Goal: Task Accomplishment & Management: Manage account settings

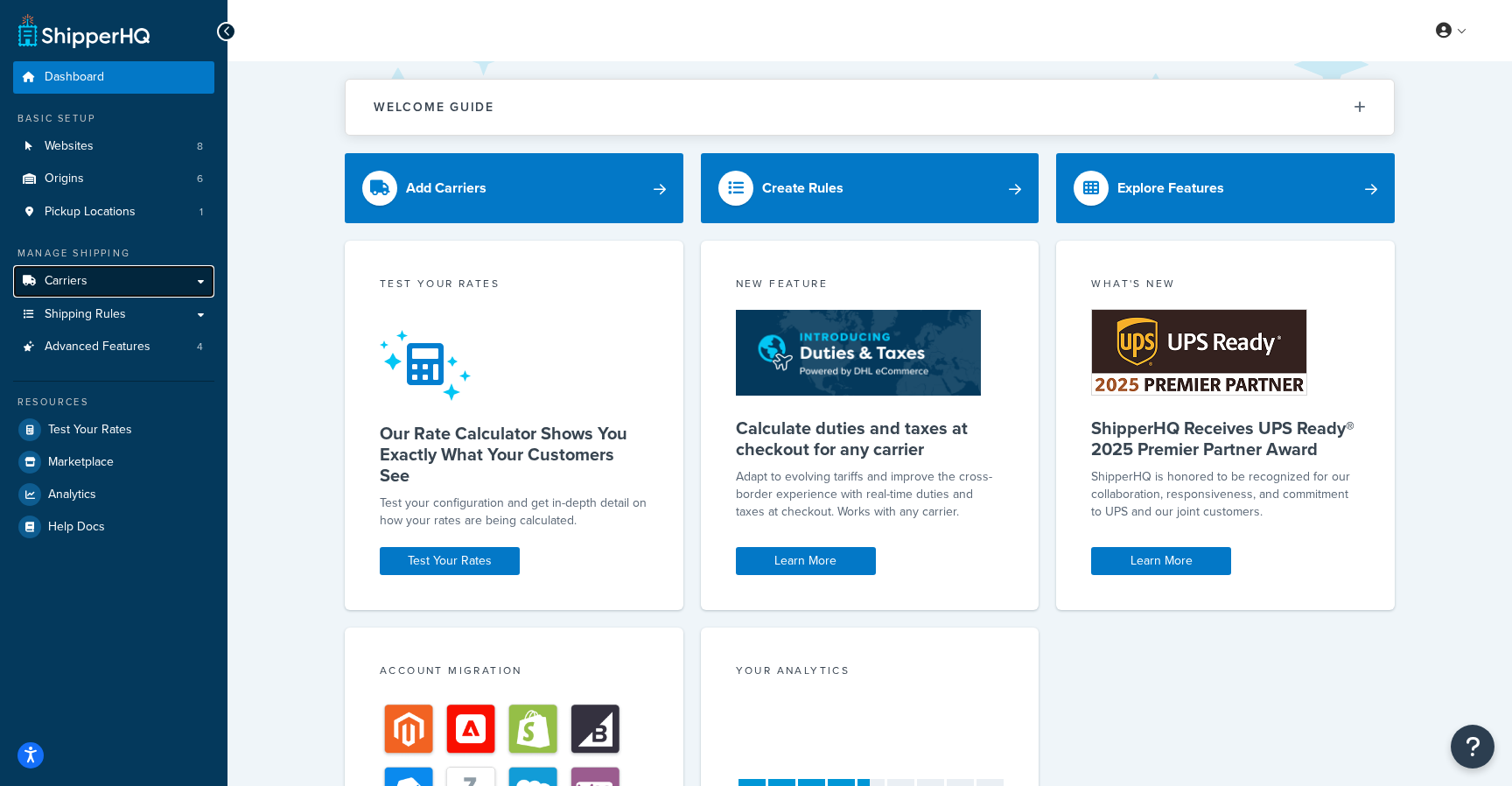
click at [92, 285] on link "Carriers" at bounding box center [113, 282] width 201 height 33
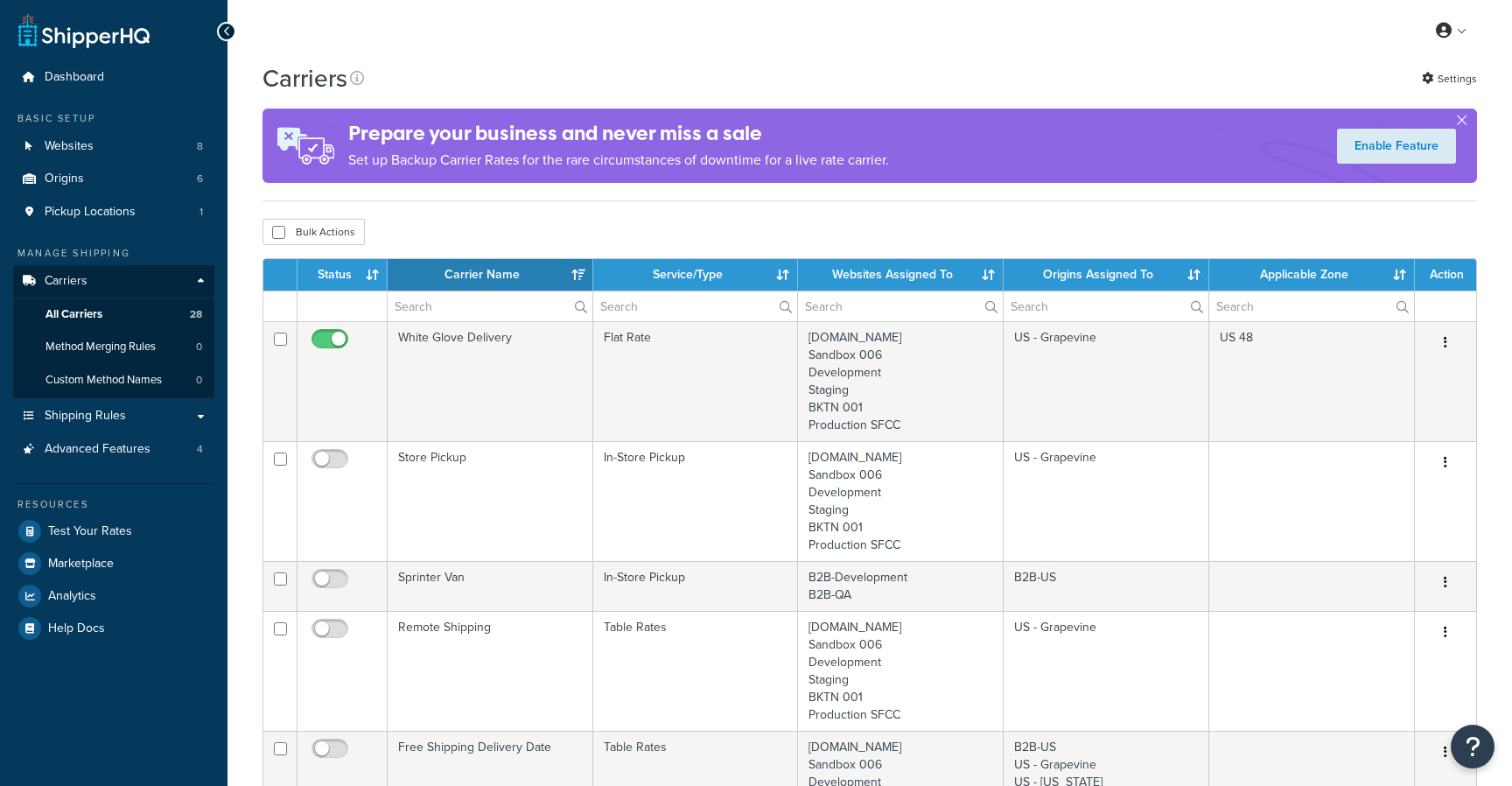
select select "15"
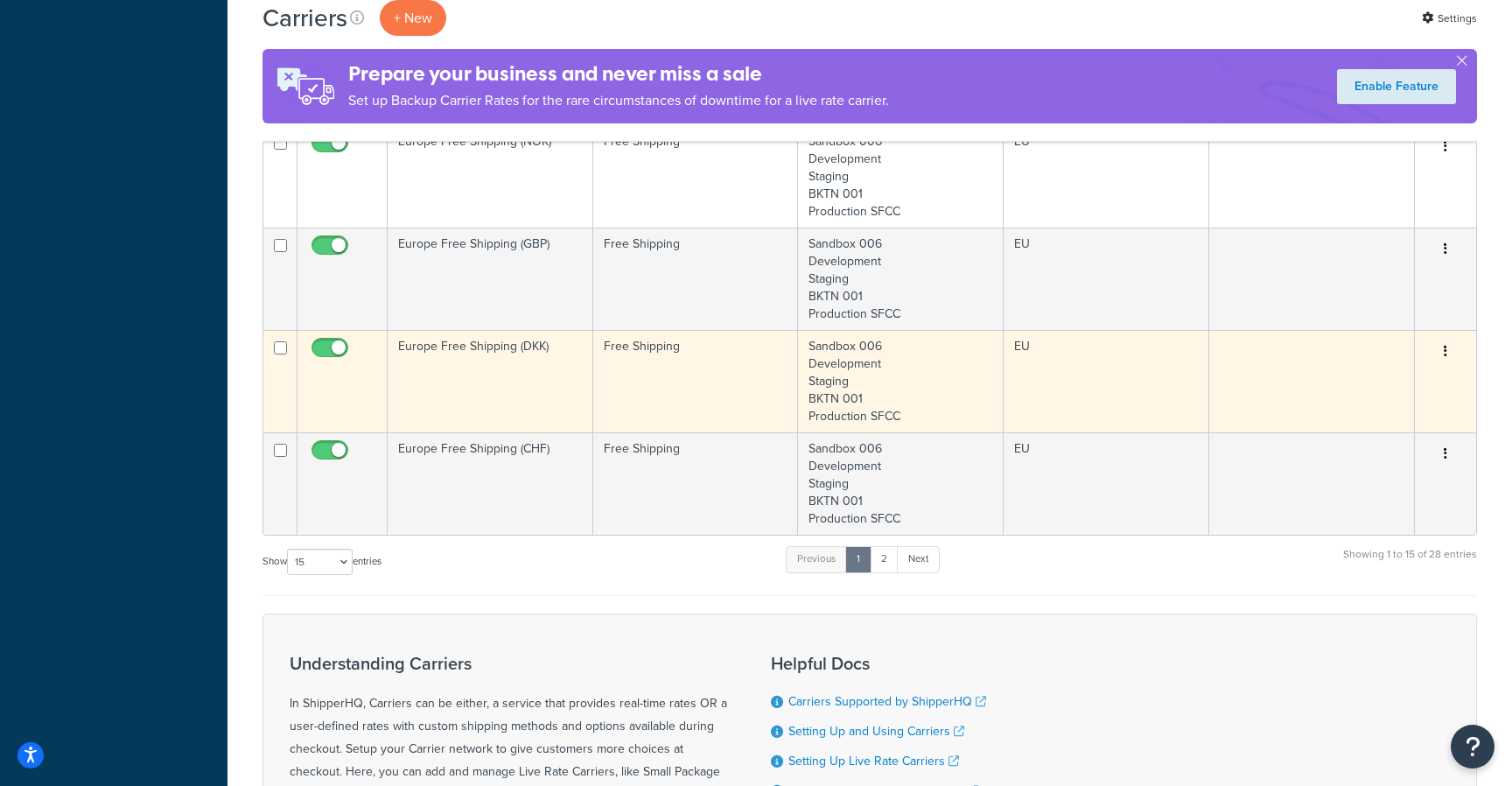
scroll to position [1539, 0]
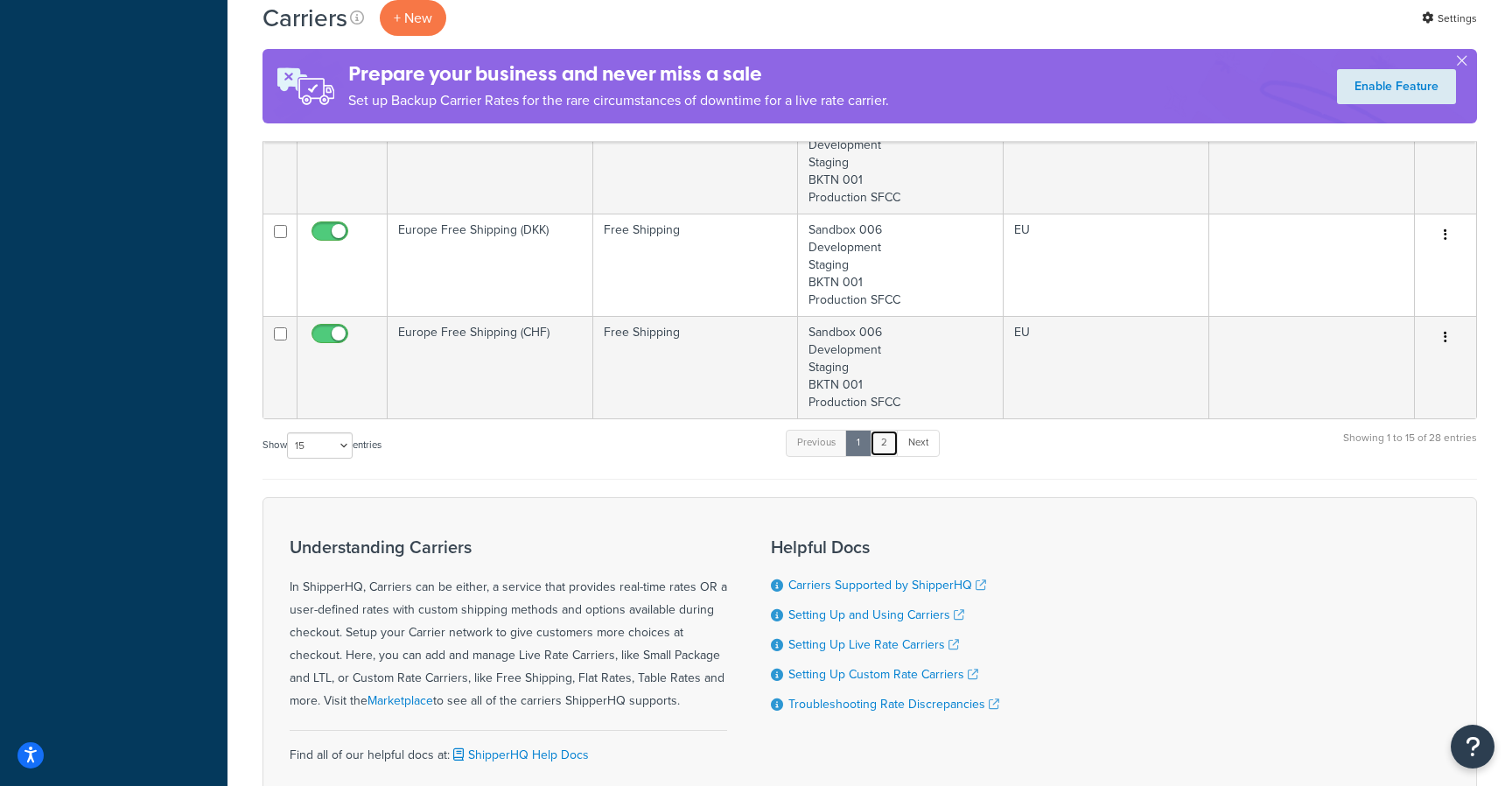
click at [898, 439] on link "2" at bounding box center [884, 442] width 29 height 26
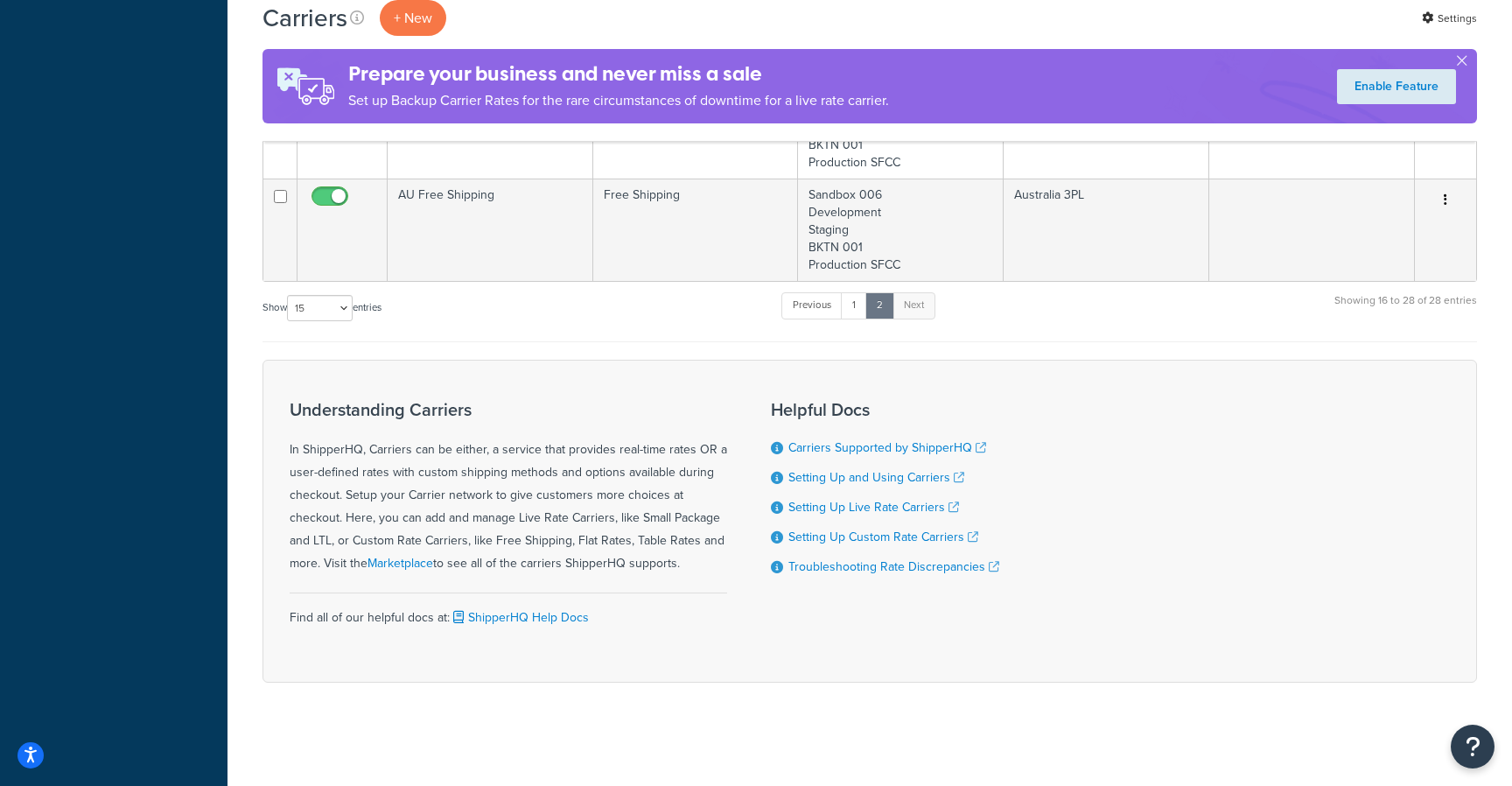
scroll to position [1375, 0]
click at [858, 310] on link "1" at bounding box center [853, 304] width 26 height 26
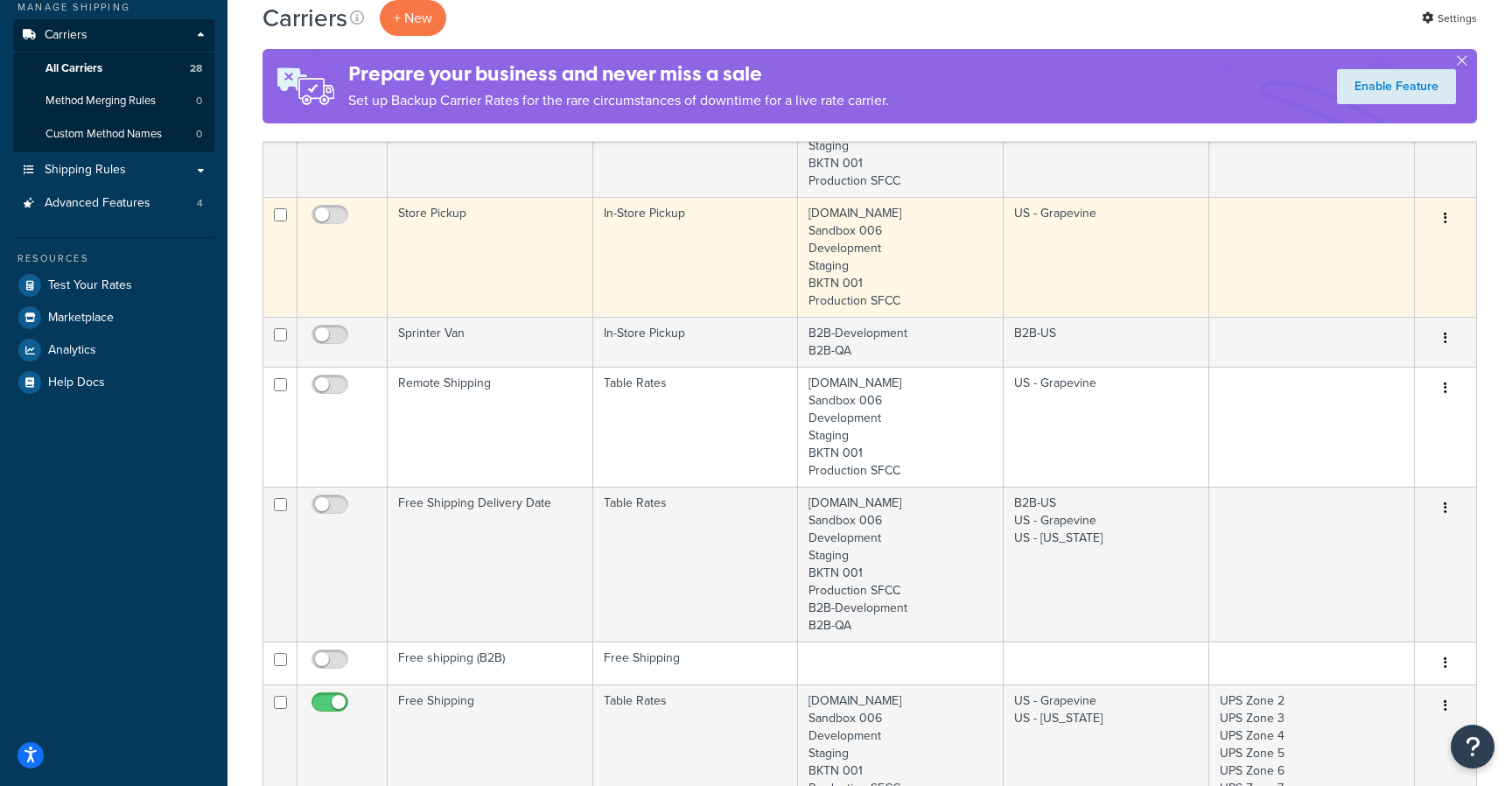
scroll to position [56, 0]
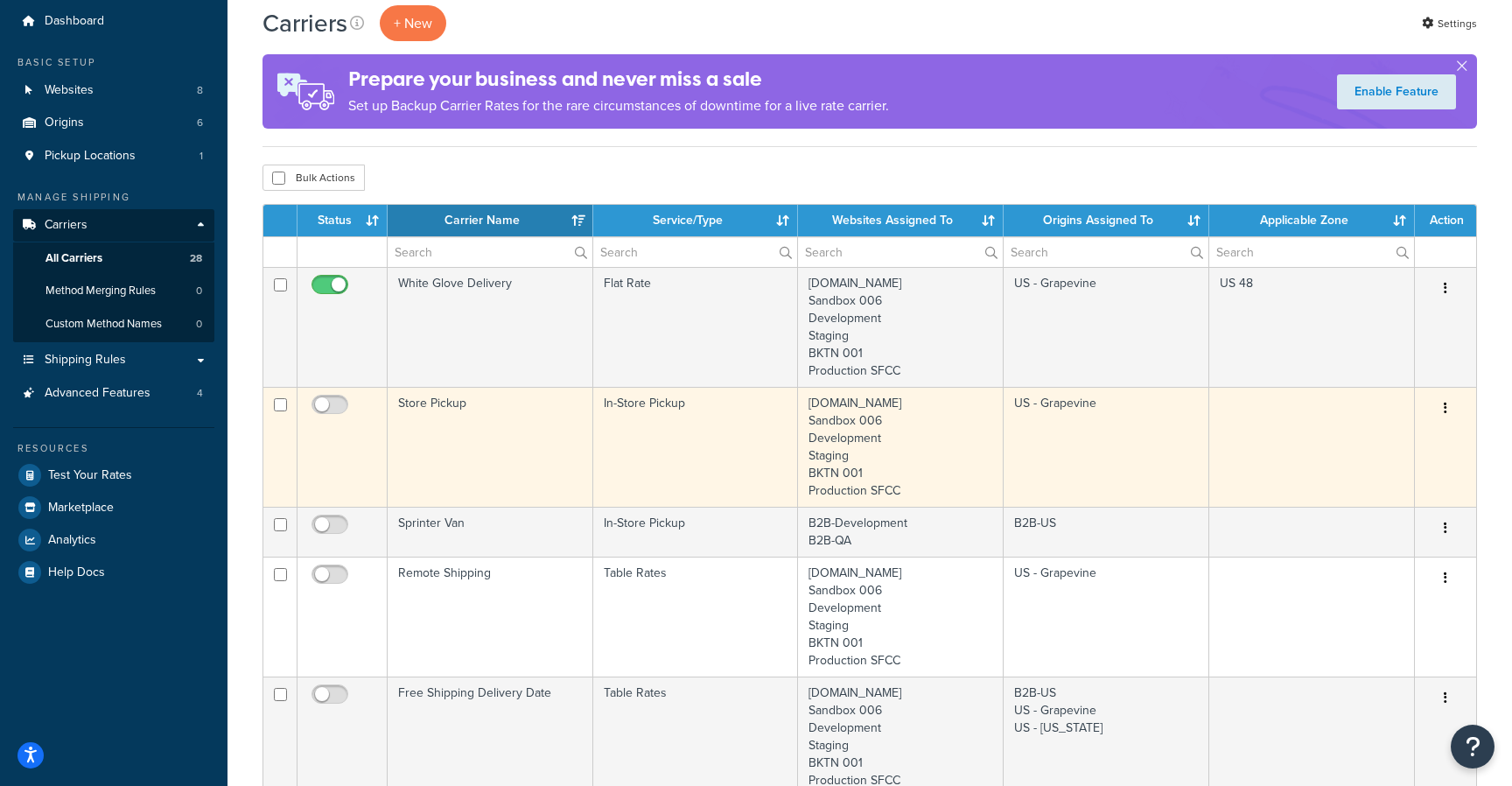
click at [698, 407] on td "In-Store Pickup" at bounding box center [696, 447] width 206 height 120
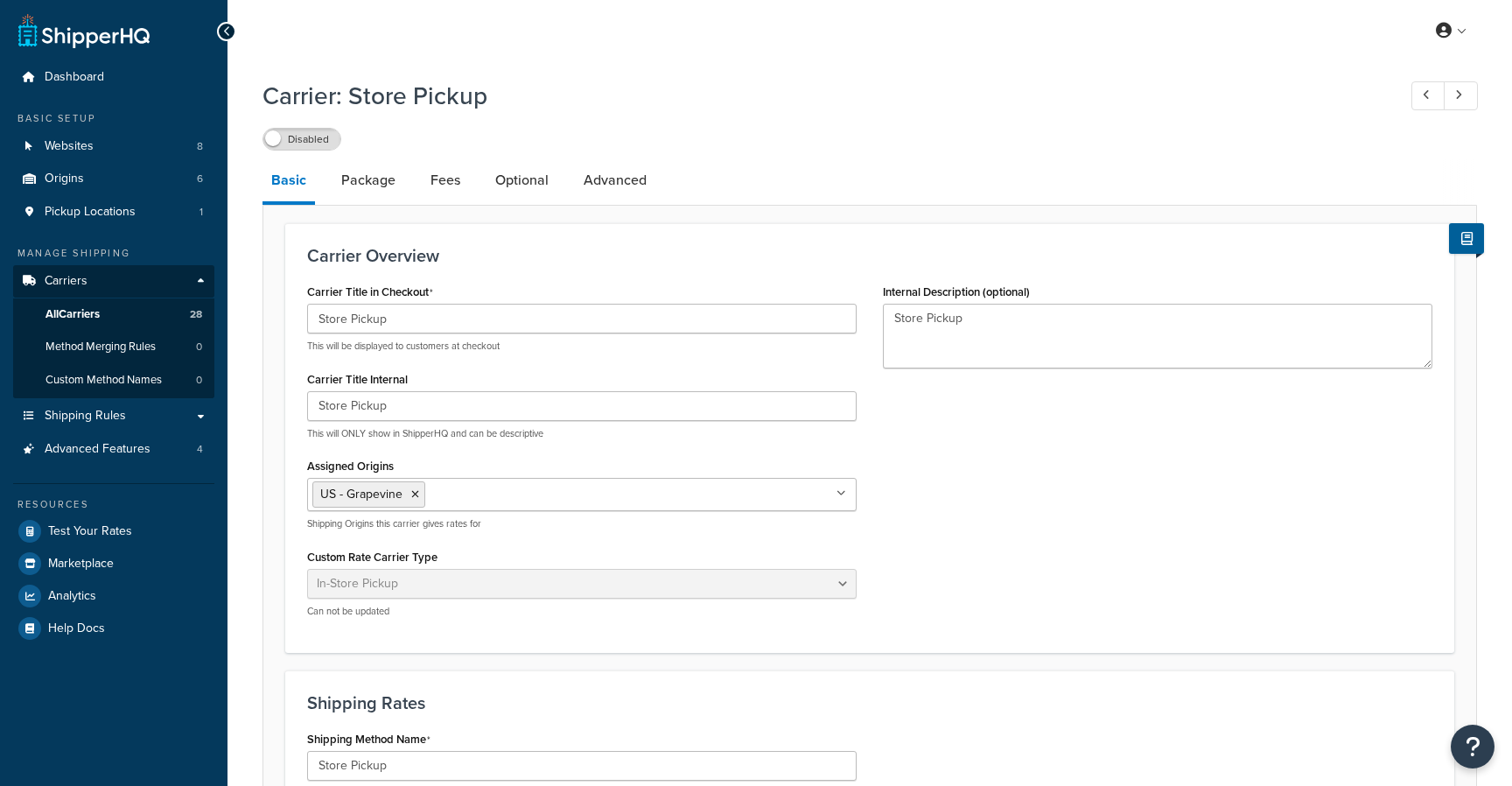
select select "pickup"
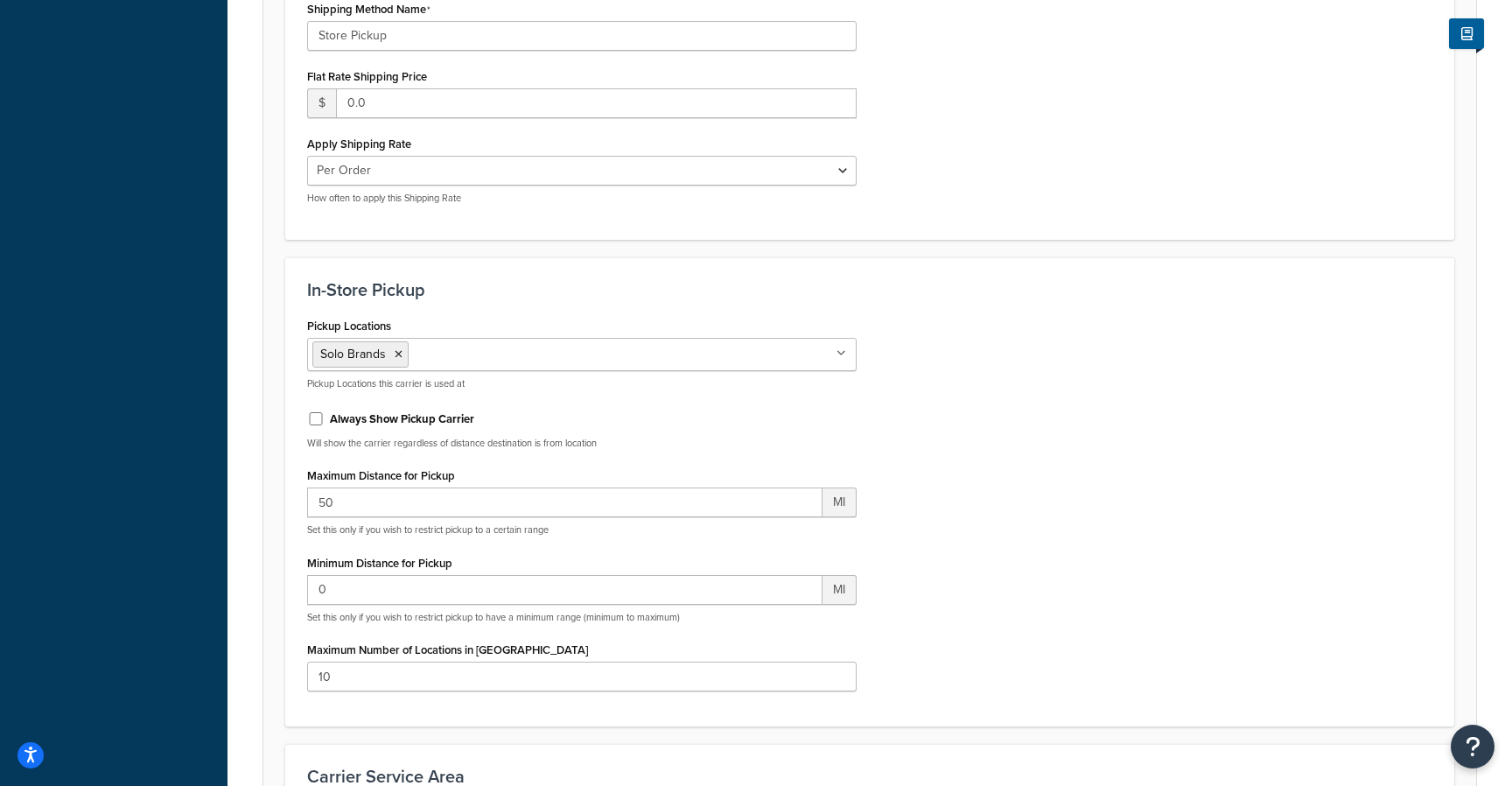
scroll to position [98, 0]
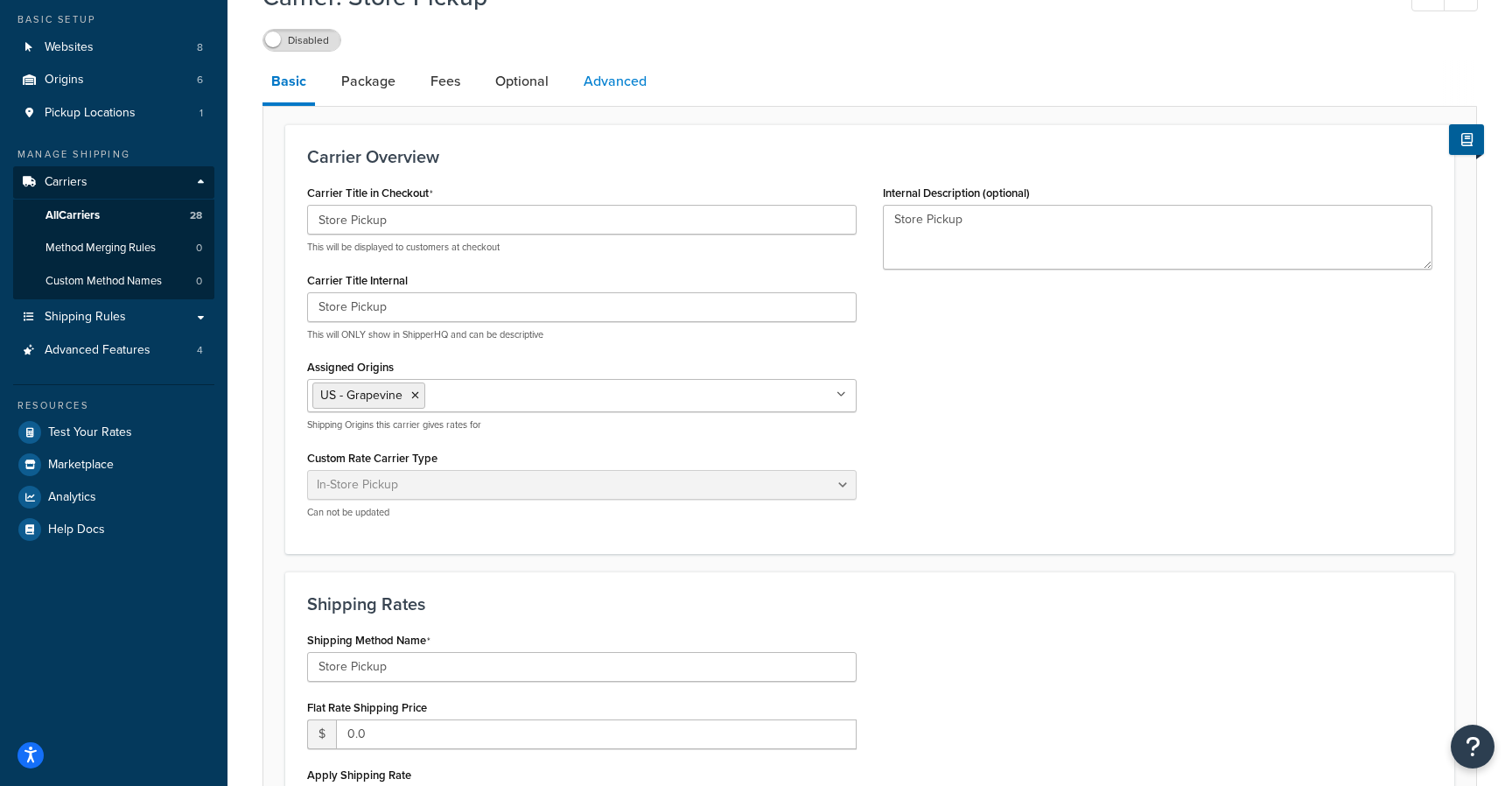
click at [603, 74] on link "Advanced" at bounding box center [615, 81] width 80 height 42
select select "false"
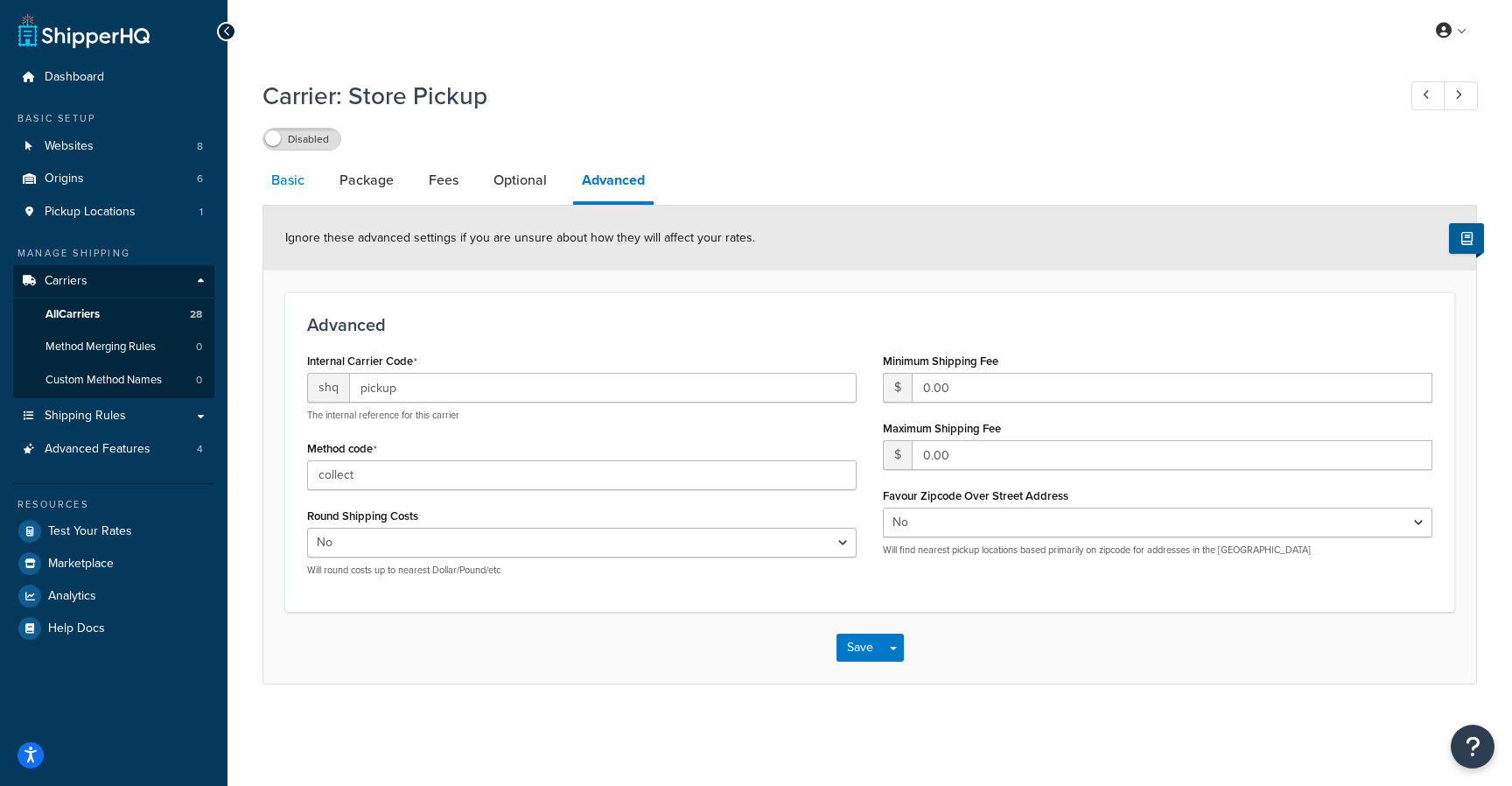
click at [264, 191] on link "Basic" at bounding box center [288, 181] width 51 height 42
select select "pickup"
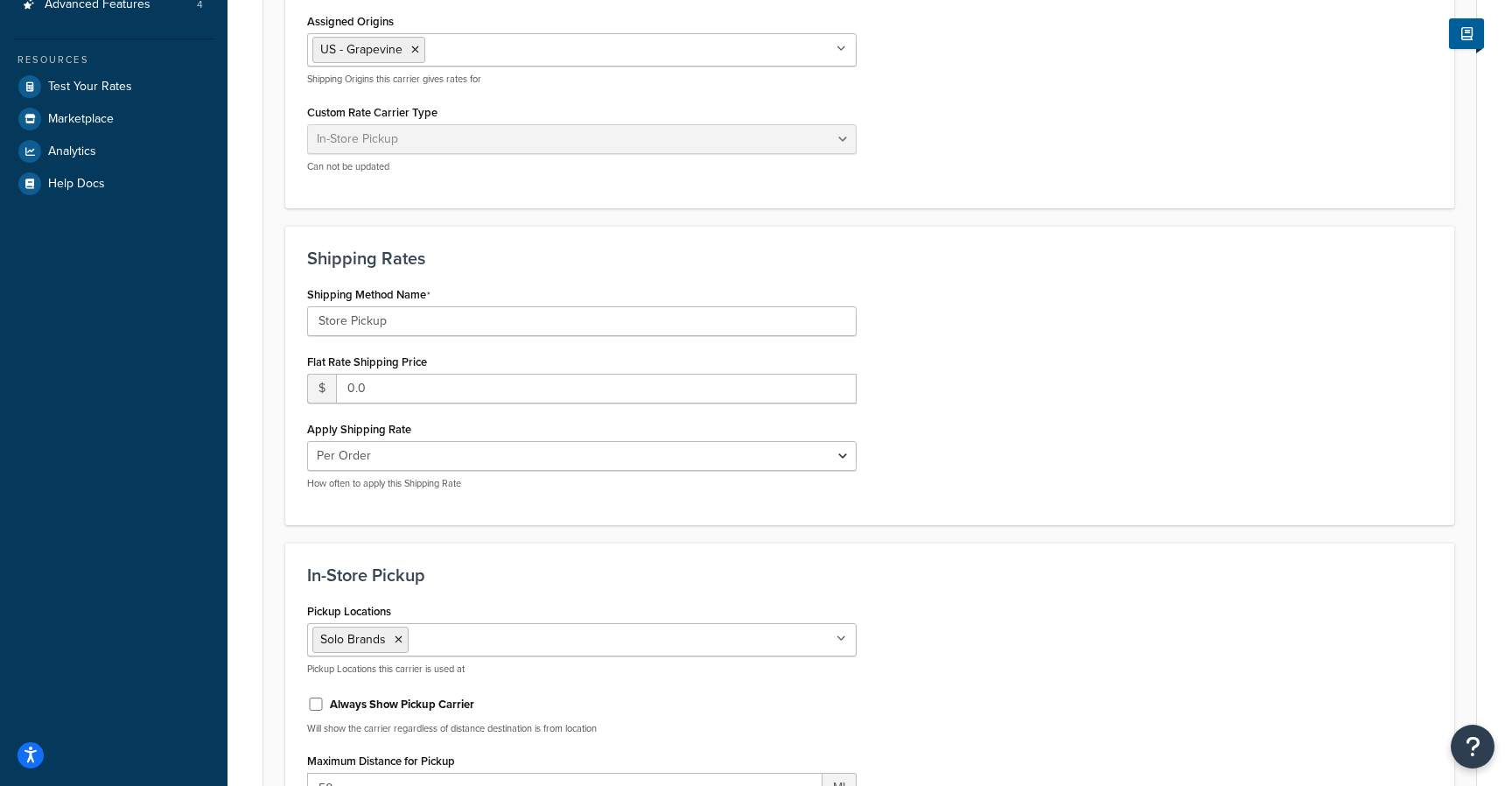
scroll to position [95, 0]
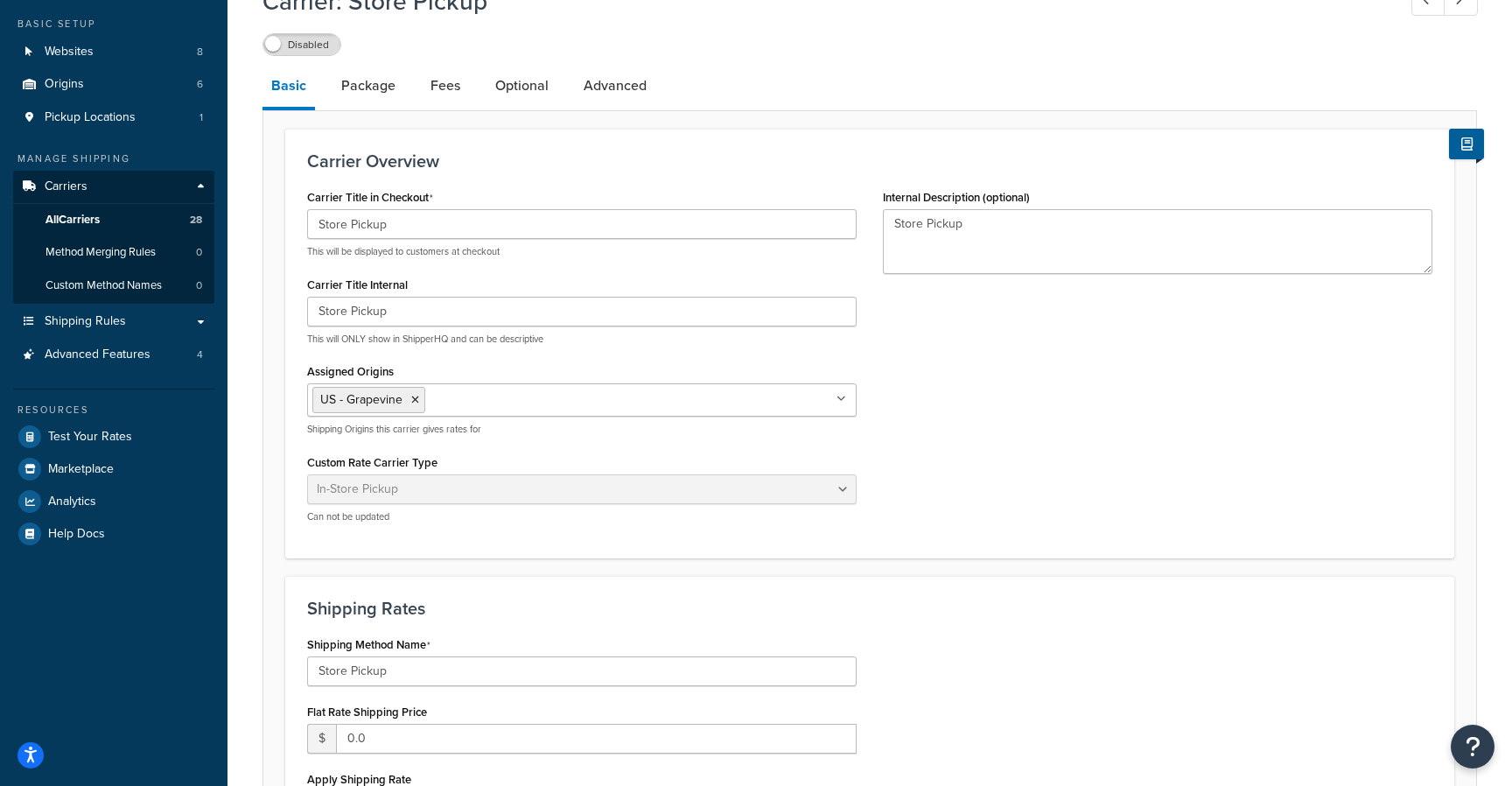
click at [468, 88] on li "Fees" at bounding box center [454, 86] width 65 height 42
click at [467, 89] on link "Fees" at bounding box center [446, 86] width 47 height 42
select select "AFTER"
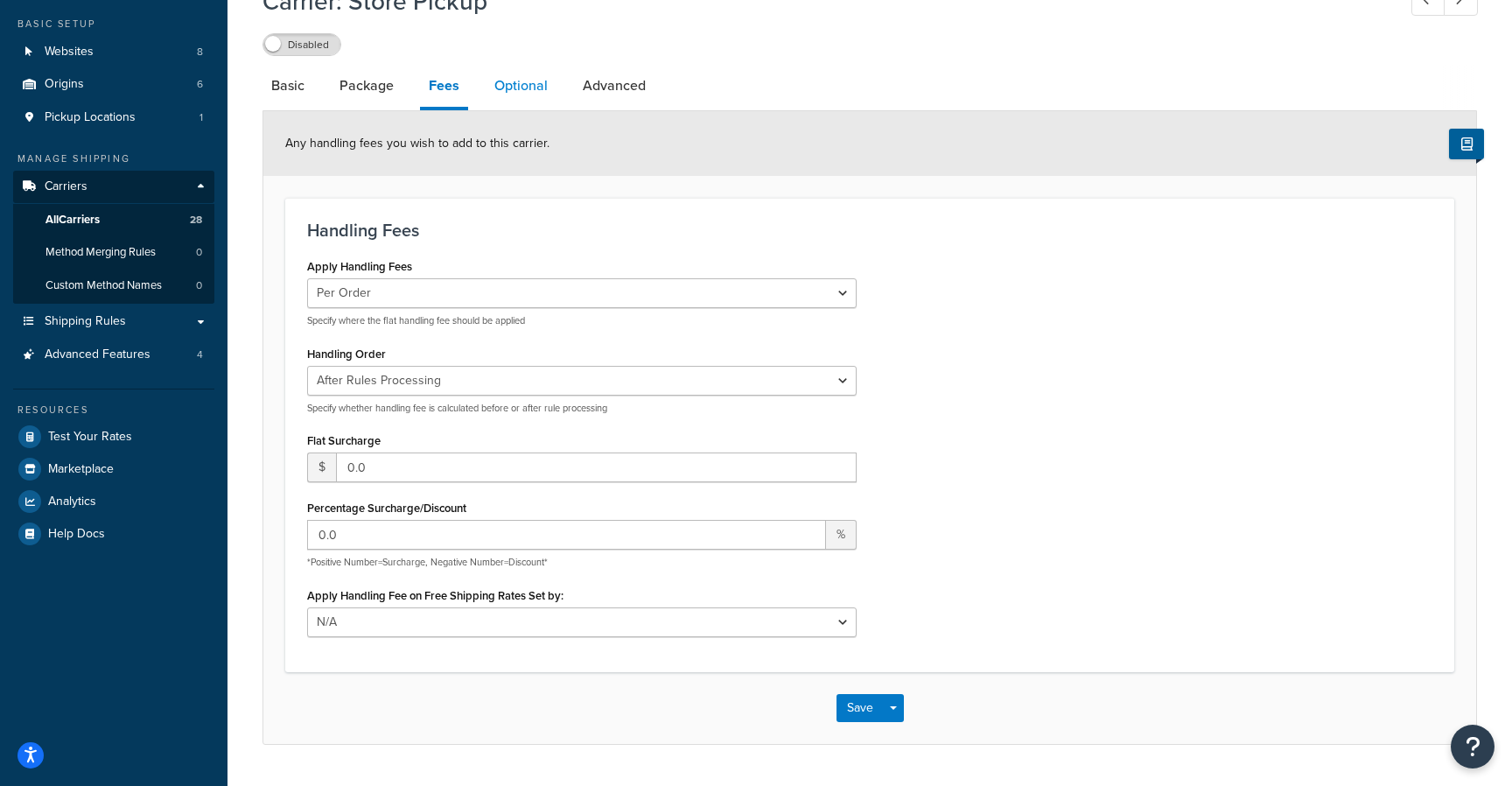
click at [545, 92] on link "Optional" at bounding box center [521, 86] width 71 height 42
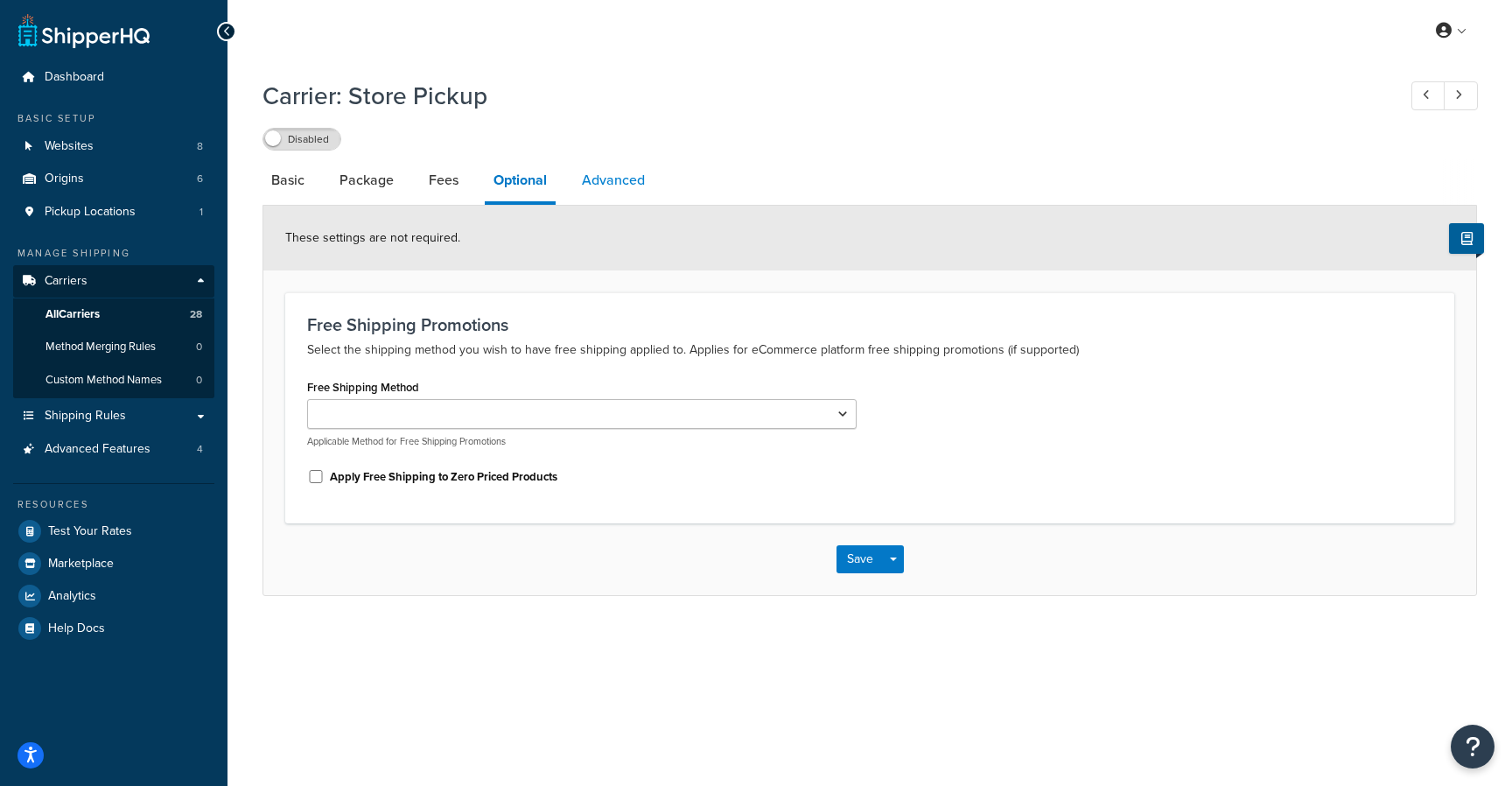
click at [580, 180] on link "Advanced" at bounding box center [613, 181] width 80 height 42
select select "false"
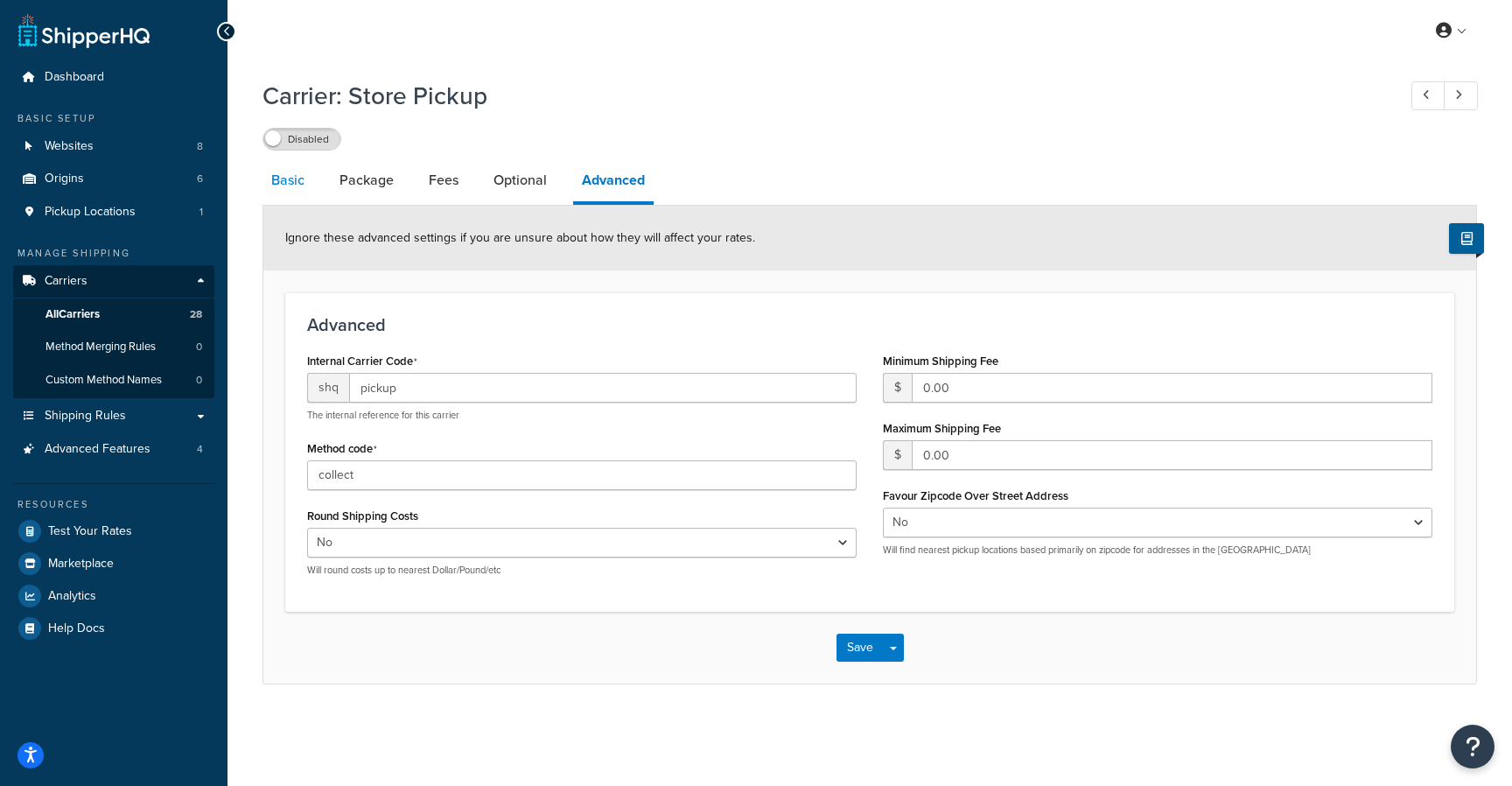
click at [282, 180] on link "Basic" at bounding box center [288, 181] width 51 height 42
select select "pickup"
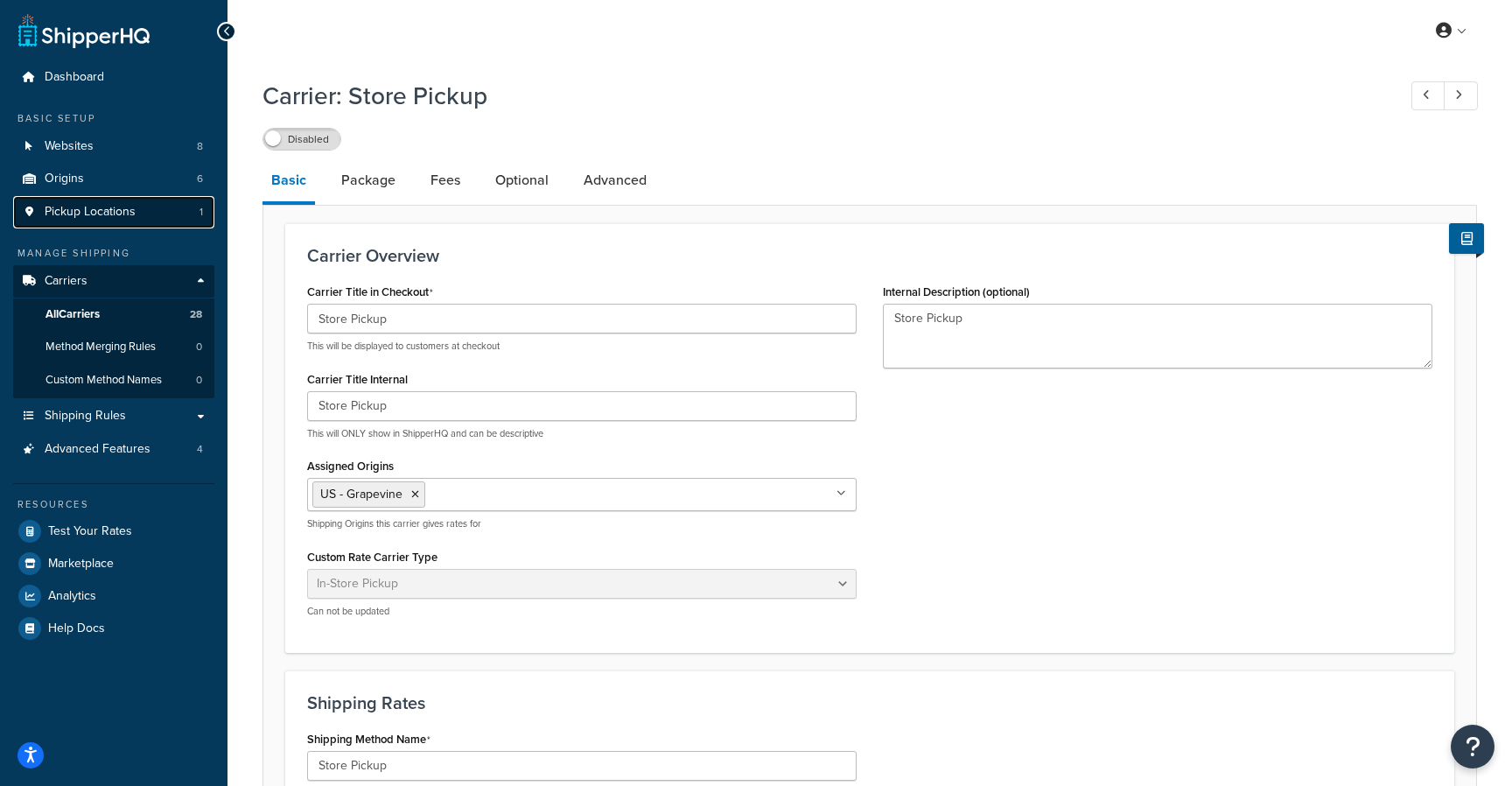
click at [130, 223] on link "Pickup Locations 1" at bounding box center [113, 212] width 201 height 33
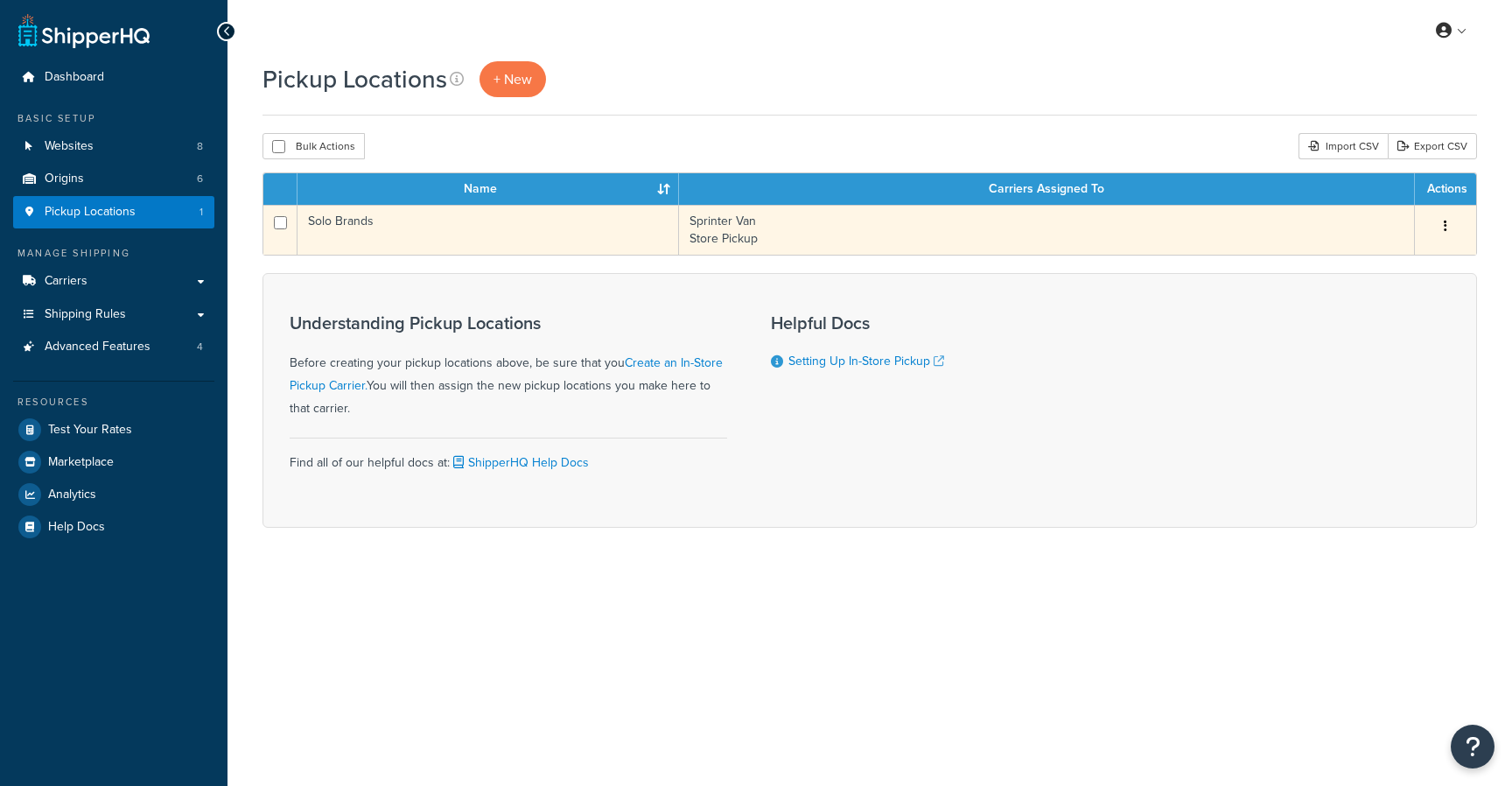
click at [469, 213] on td "Solo Brands" at bounding box center [488, 230] width 382 height 50
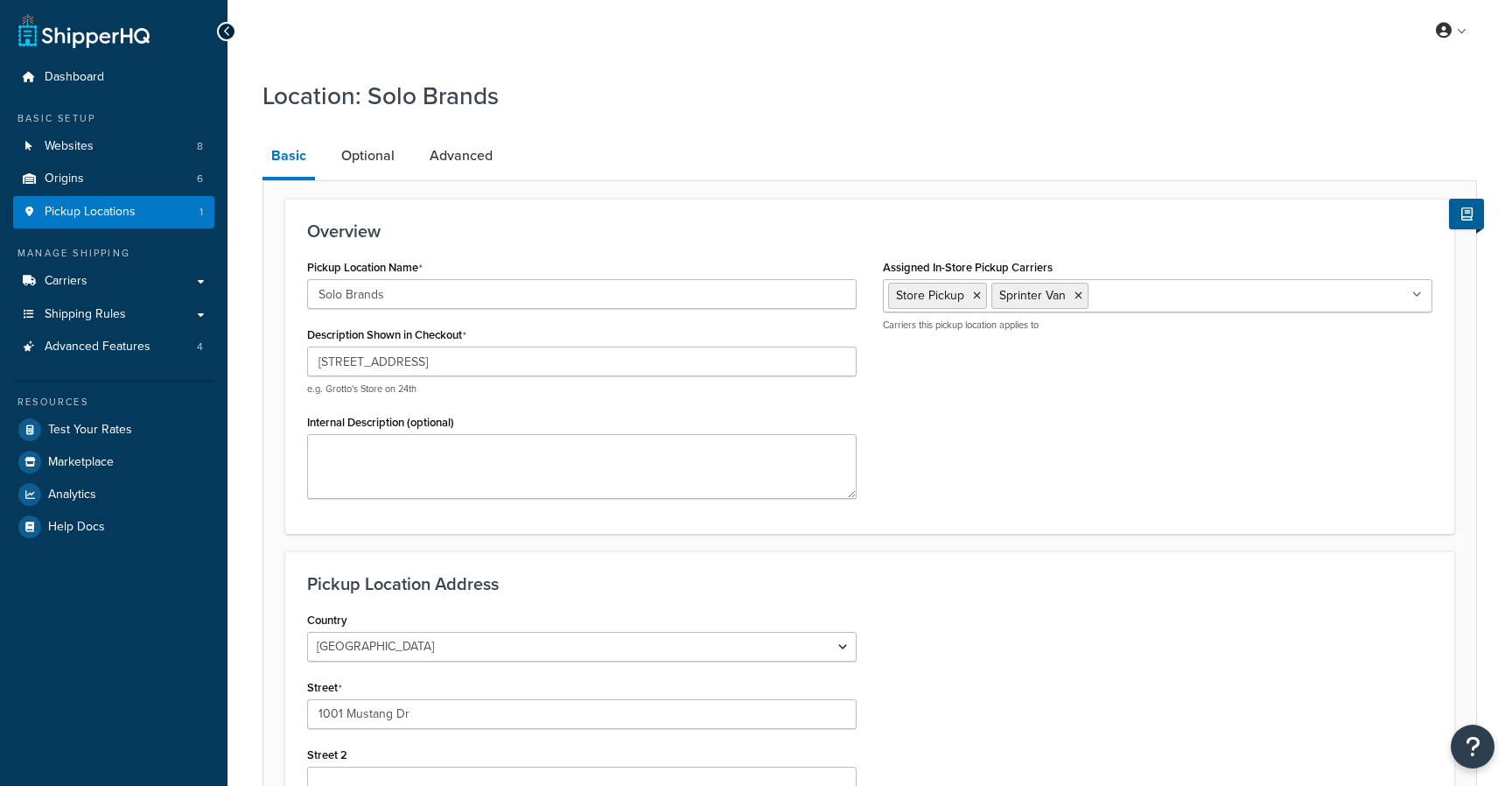
select select "43"
click at [108, 289] on link "Carriers" at bounding box center [113, 282] width 201 height 33
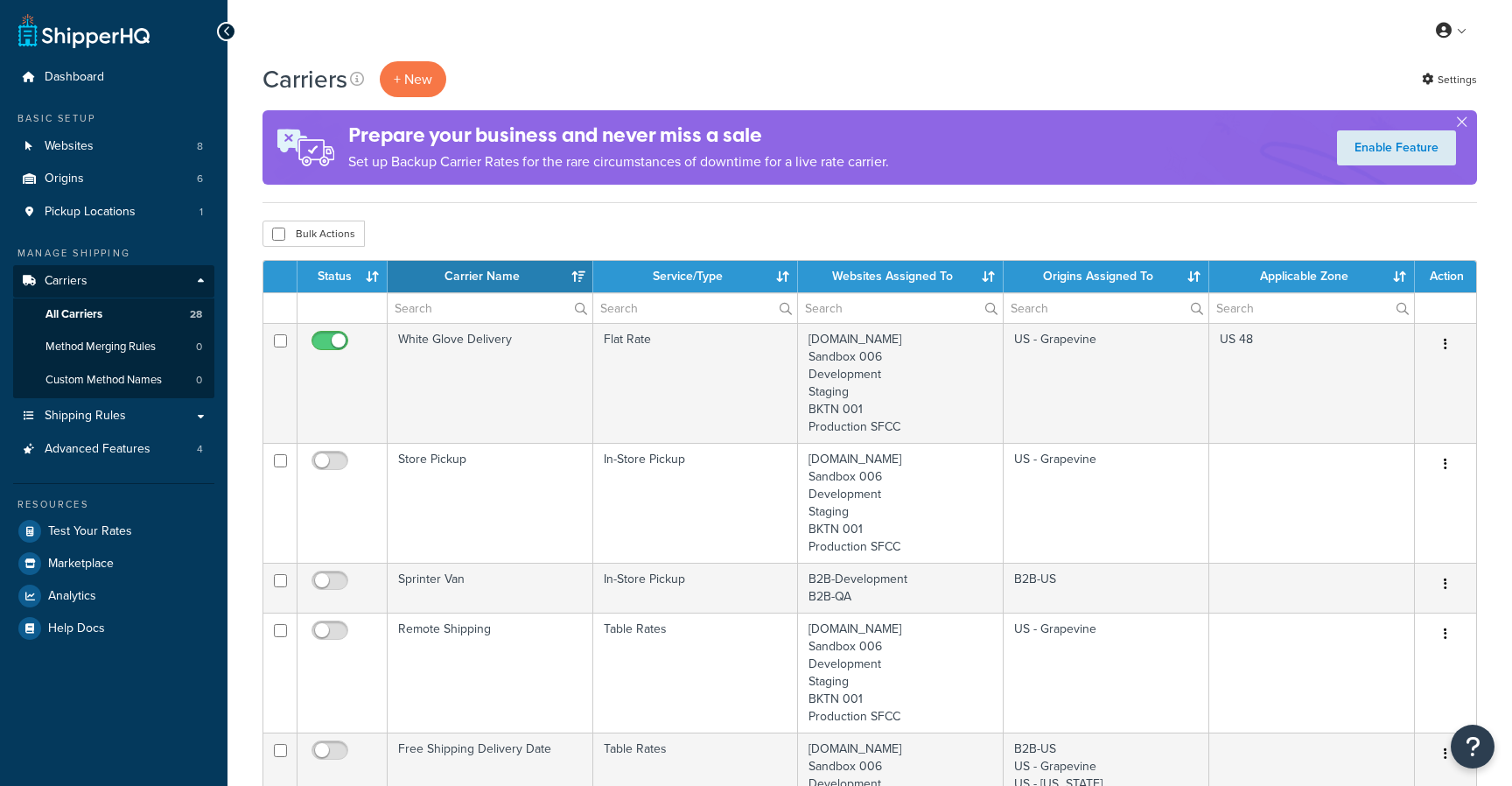
select select "15"
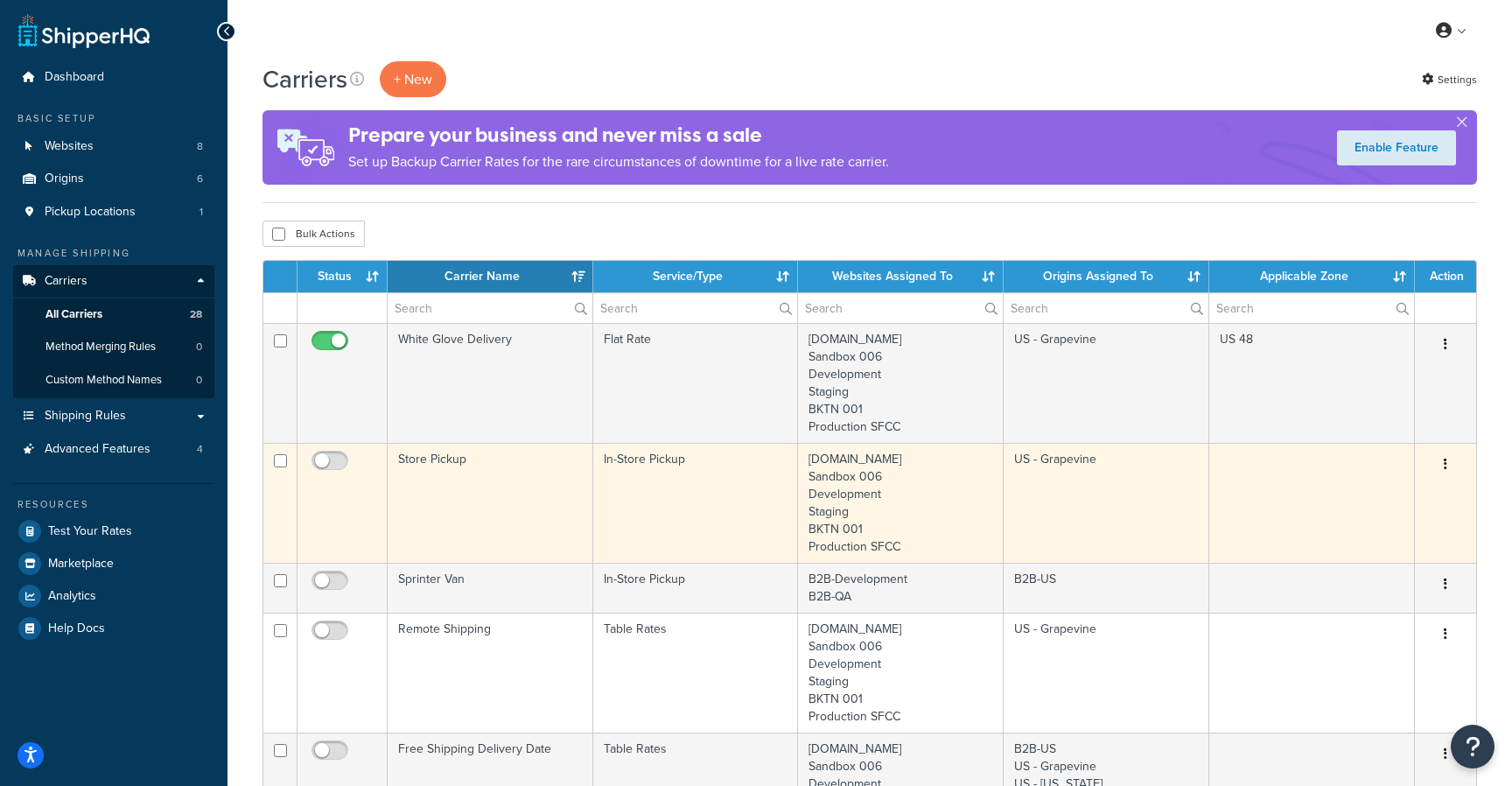
click at [476, 465] on td "Store Pickup" at bounding box center [490, 503] width 206 height 120
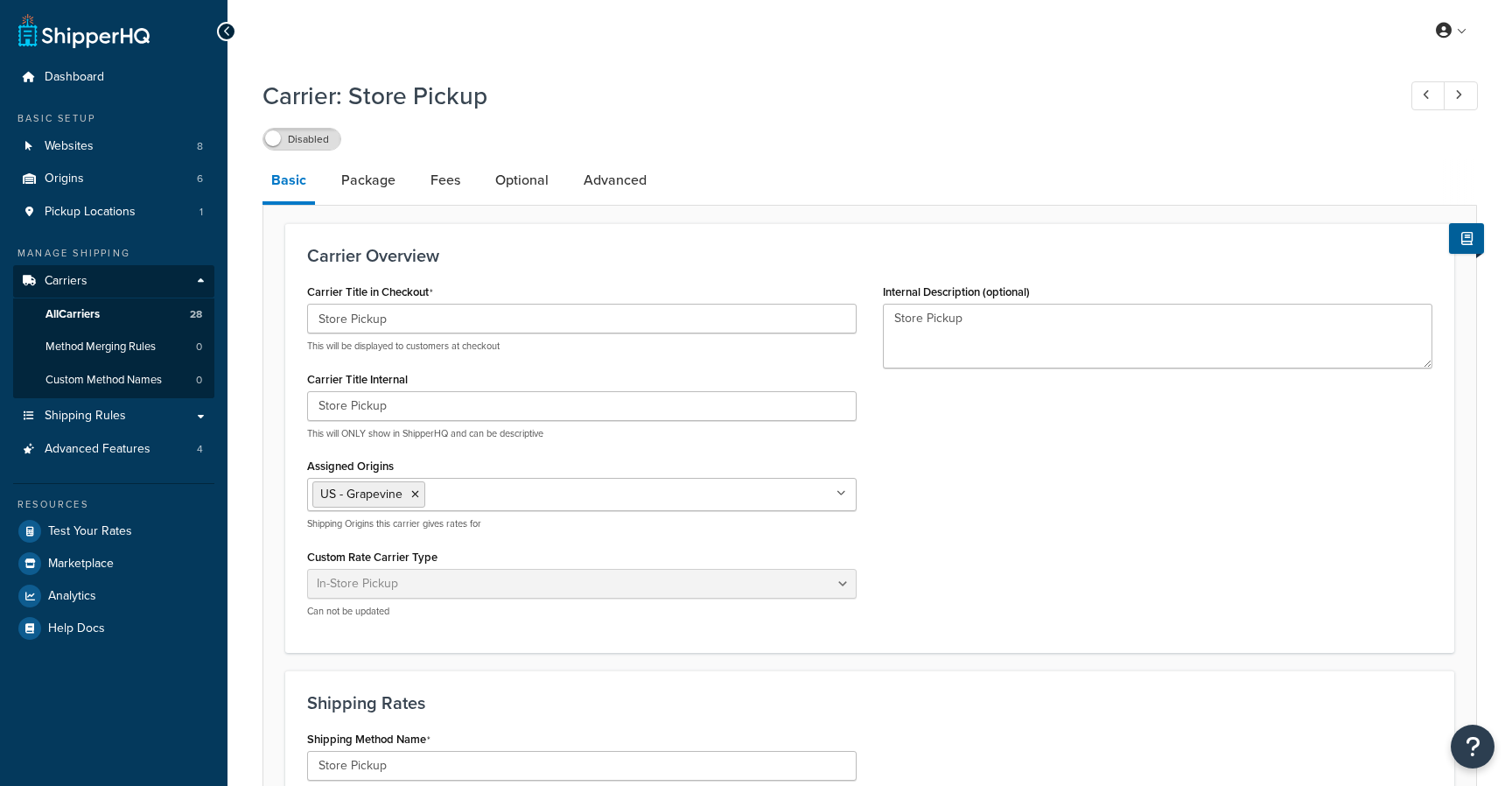
select select "pickup"
click at [372, 186] on link "Package" at bounding box center [368, 181] width 72 height 42
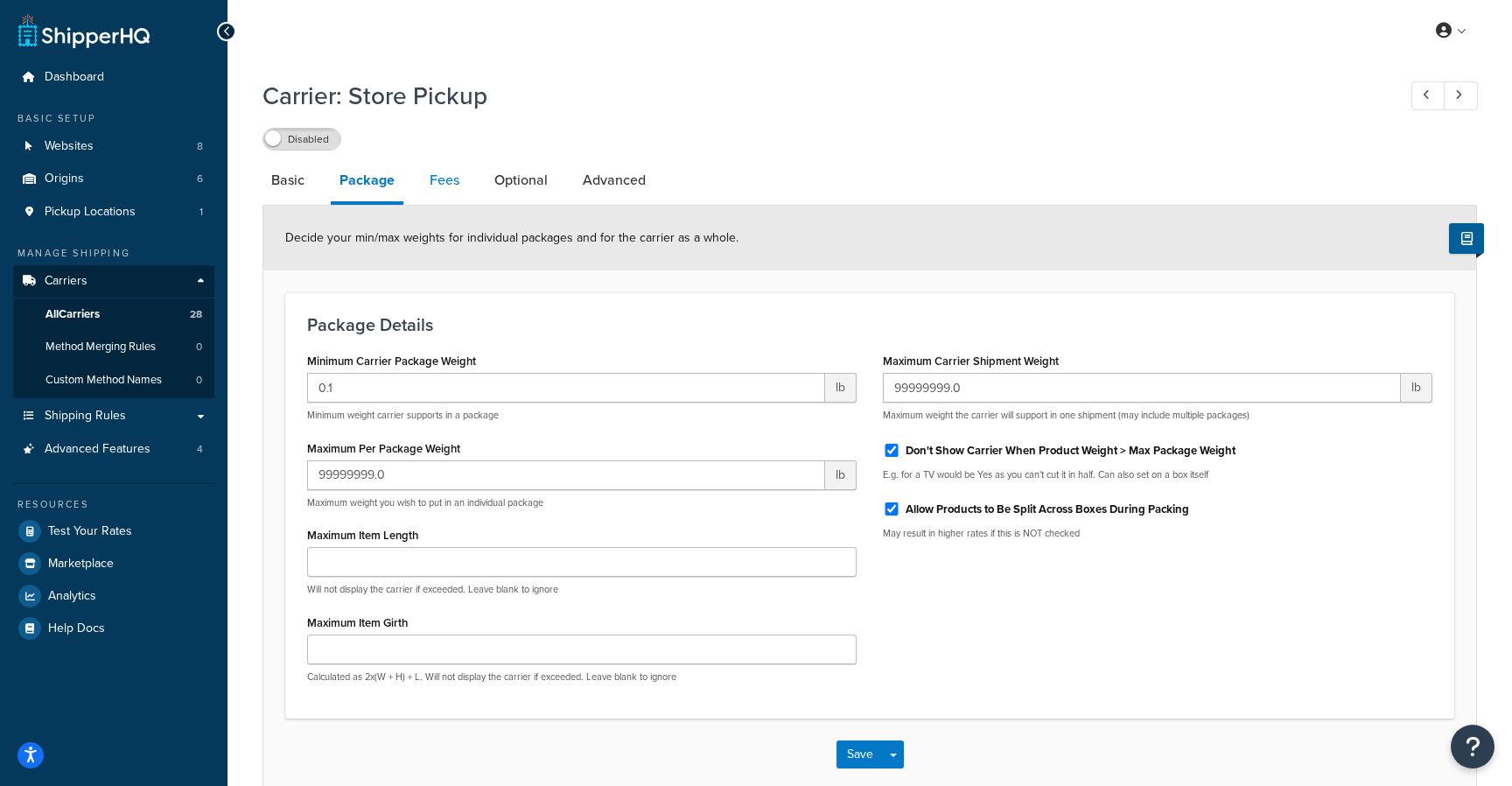
click at [441, 181] on link "Fees" at bounding box center [445, 181] width 47 height 42
select select "AFTER"
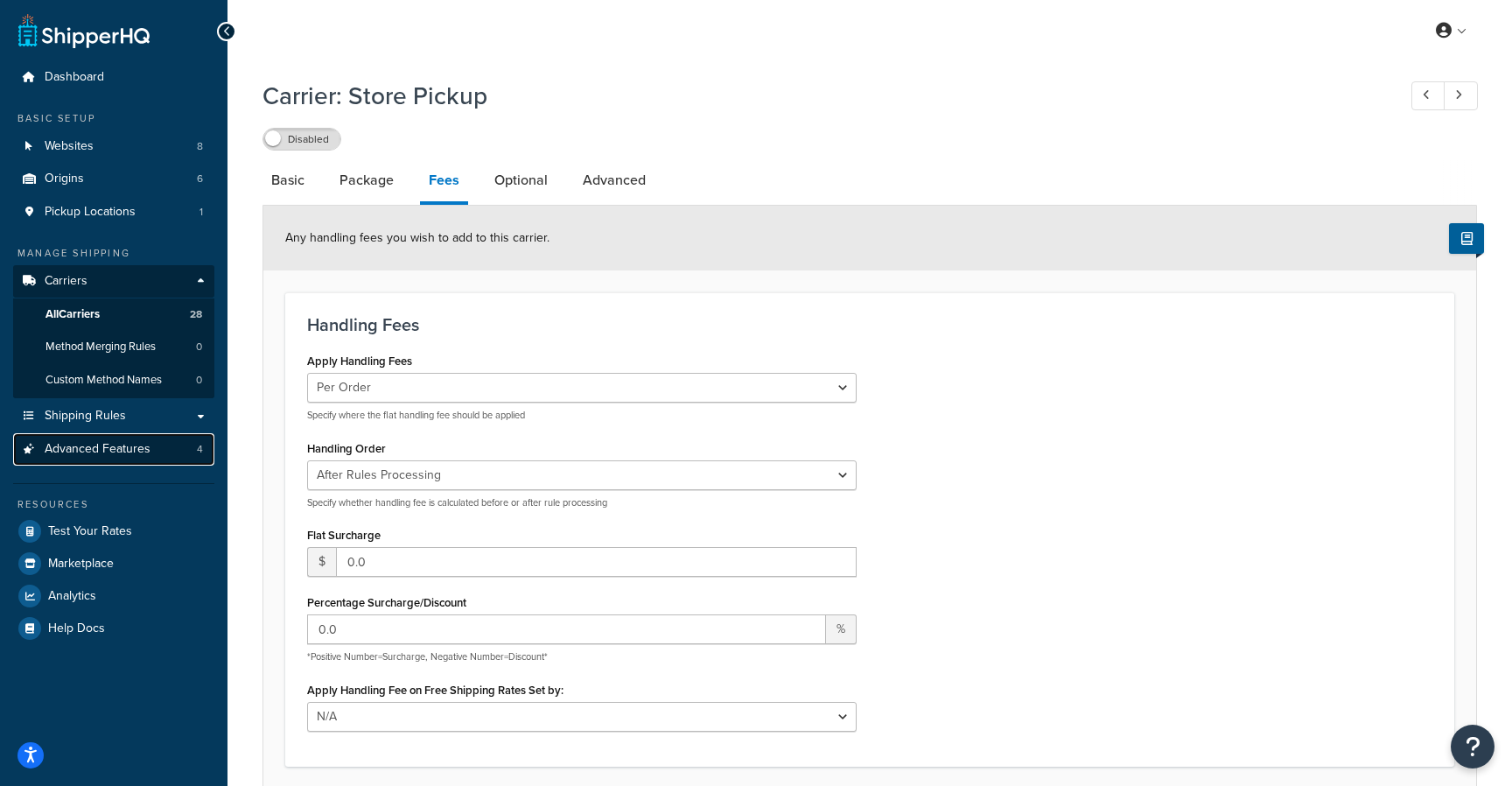
click at [95, 459] on link "Advanced Features 4" at bounding box center [113, 450] width 201 height 33
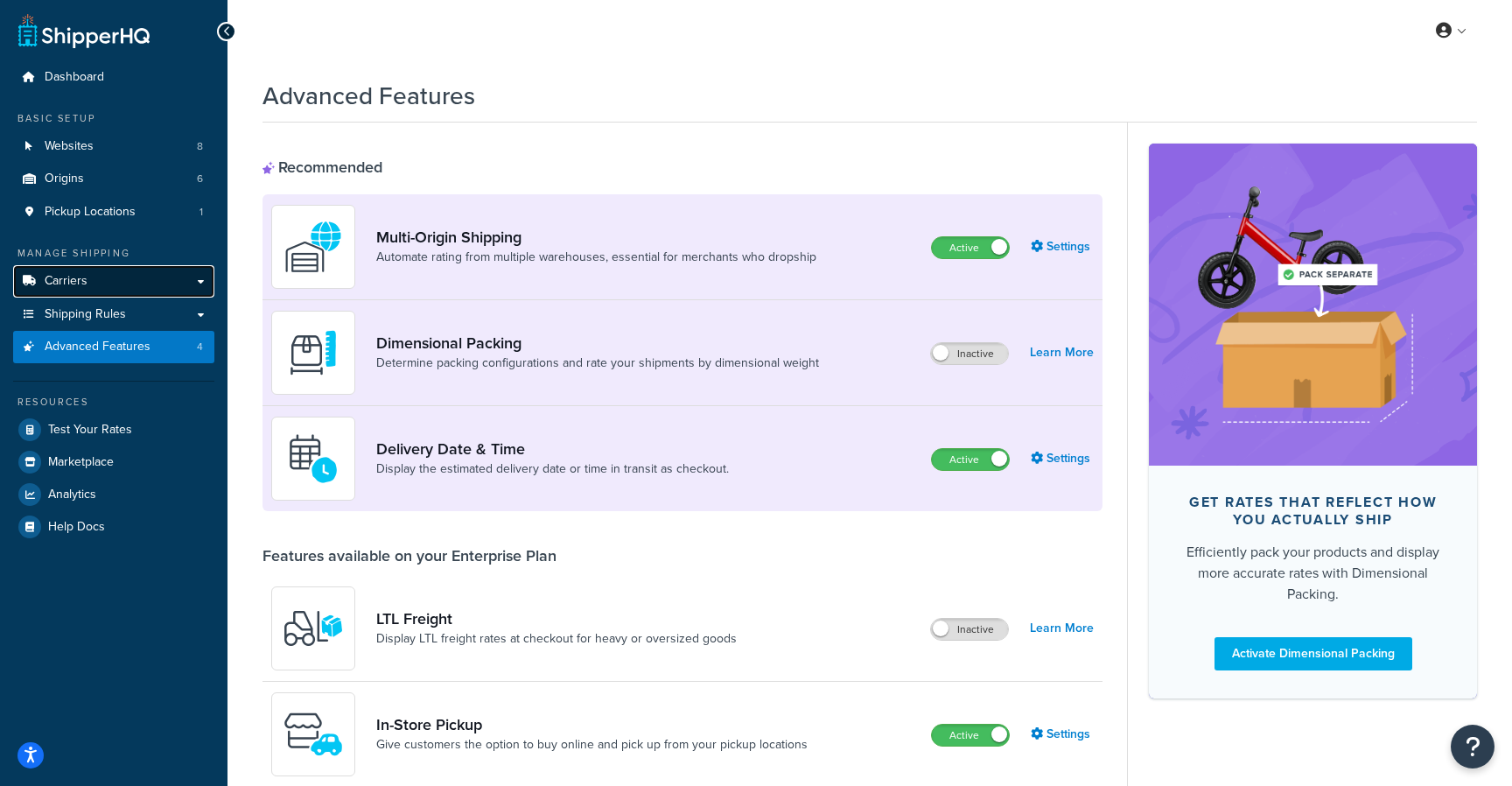
click at [86, 281] on span "Carriers" at bounding box center [66, 281] width 43 height 15
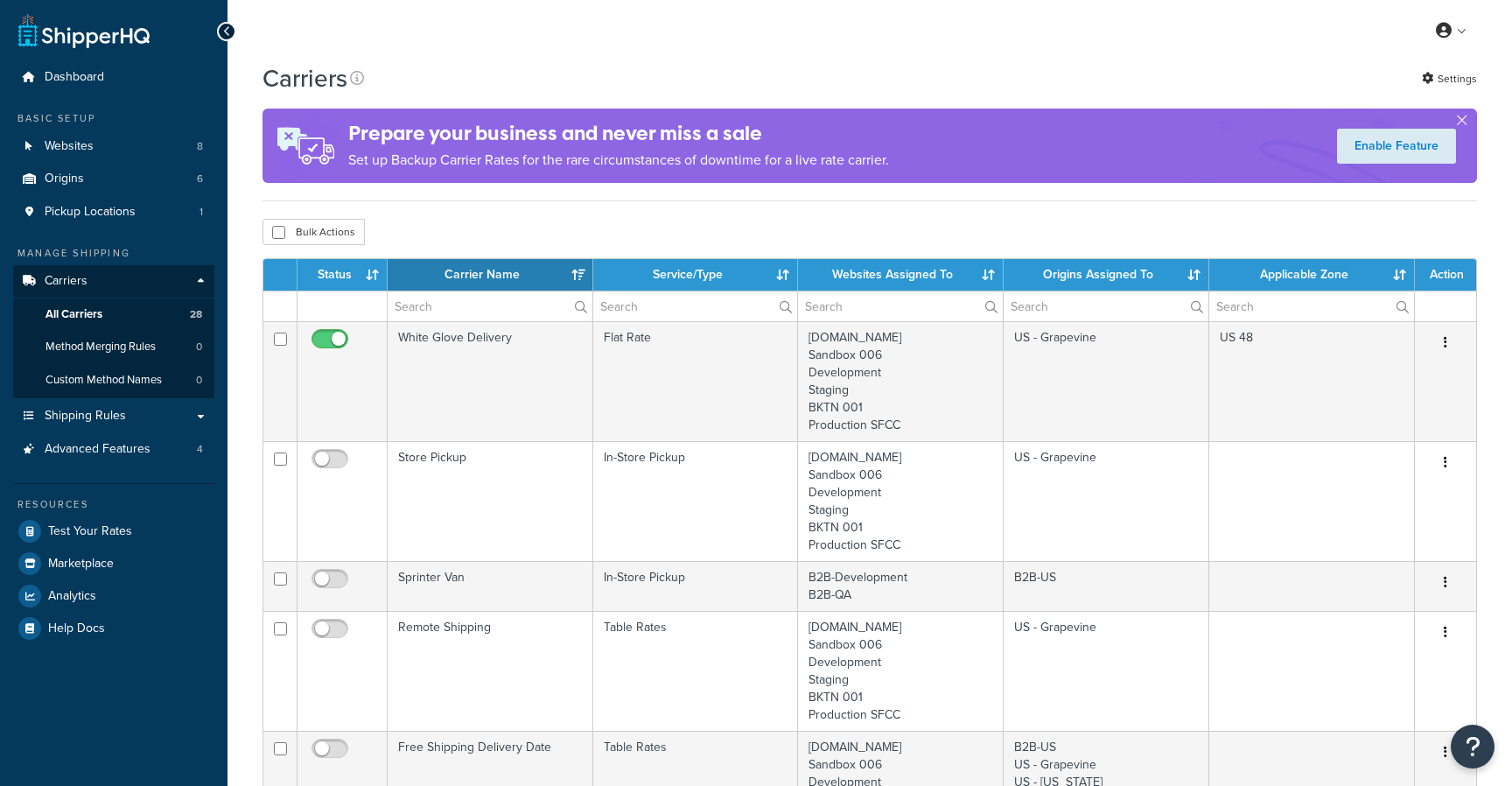
select select "15"
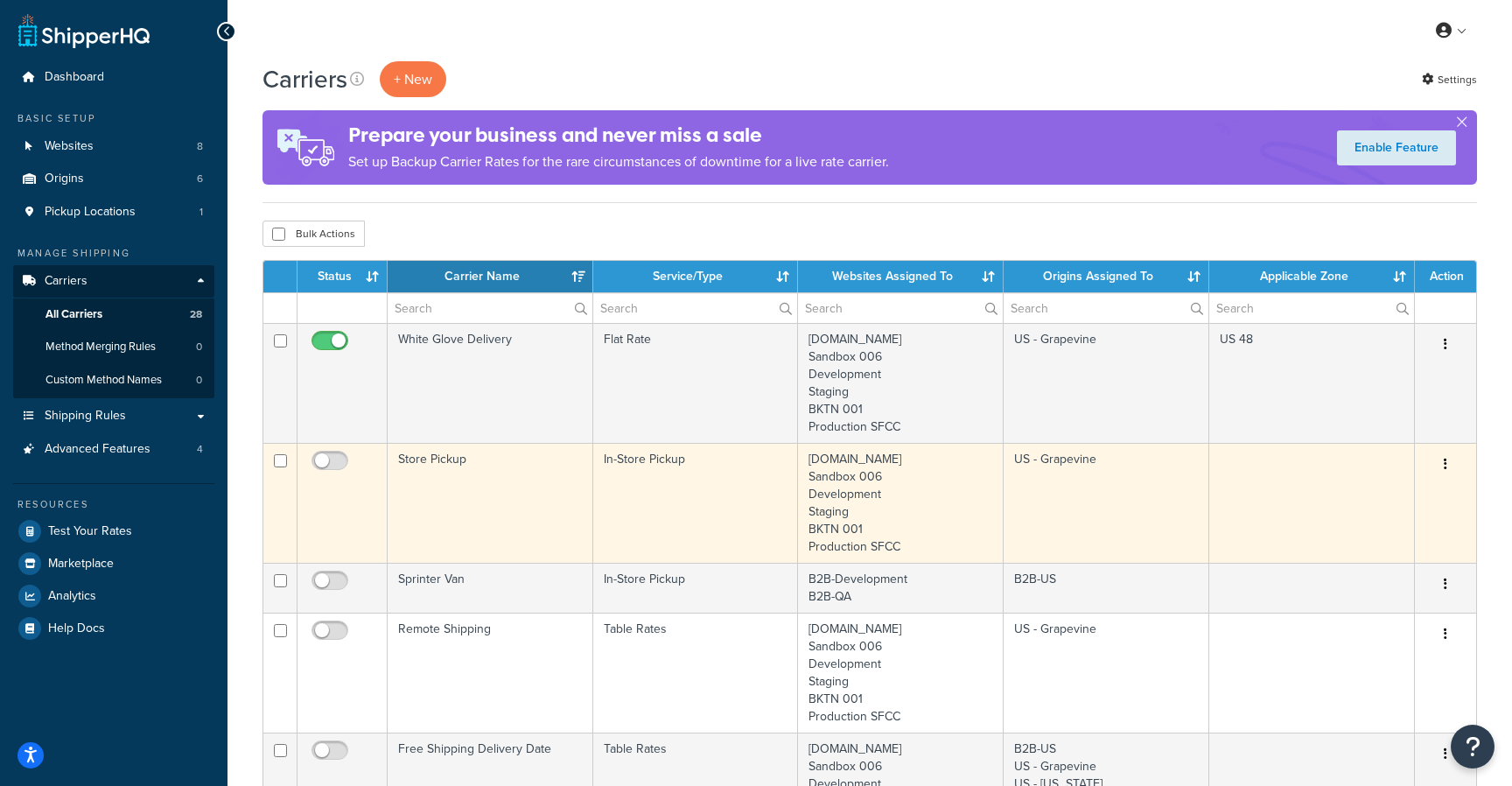
click at [488, 466] on td "Store Pickup" at bounding box center [490, 503] width 206 height 120
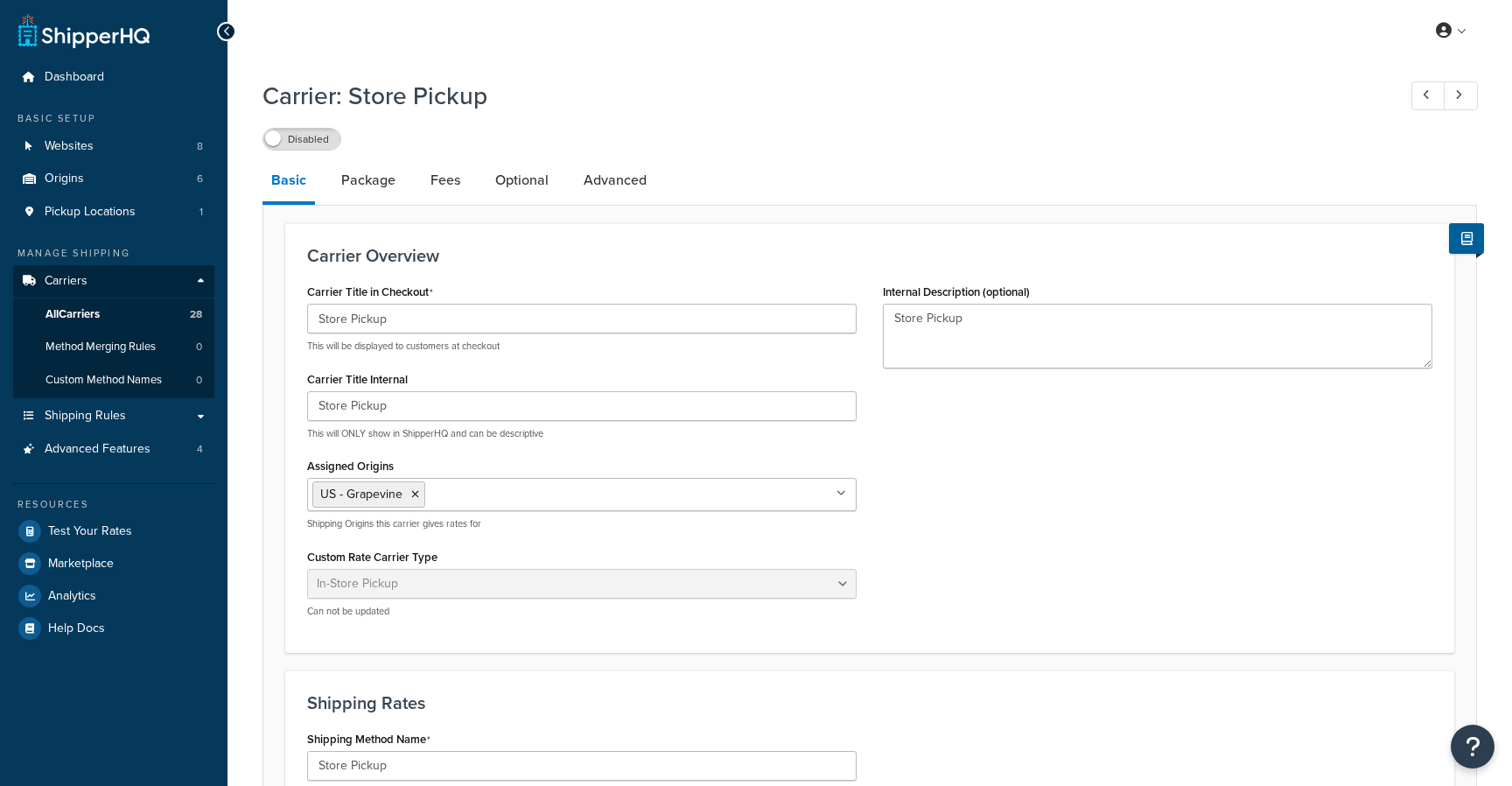
select select "pickup"
click at [375, 181] on link "Package" at bounding box center [368, 181] width 72 height 42
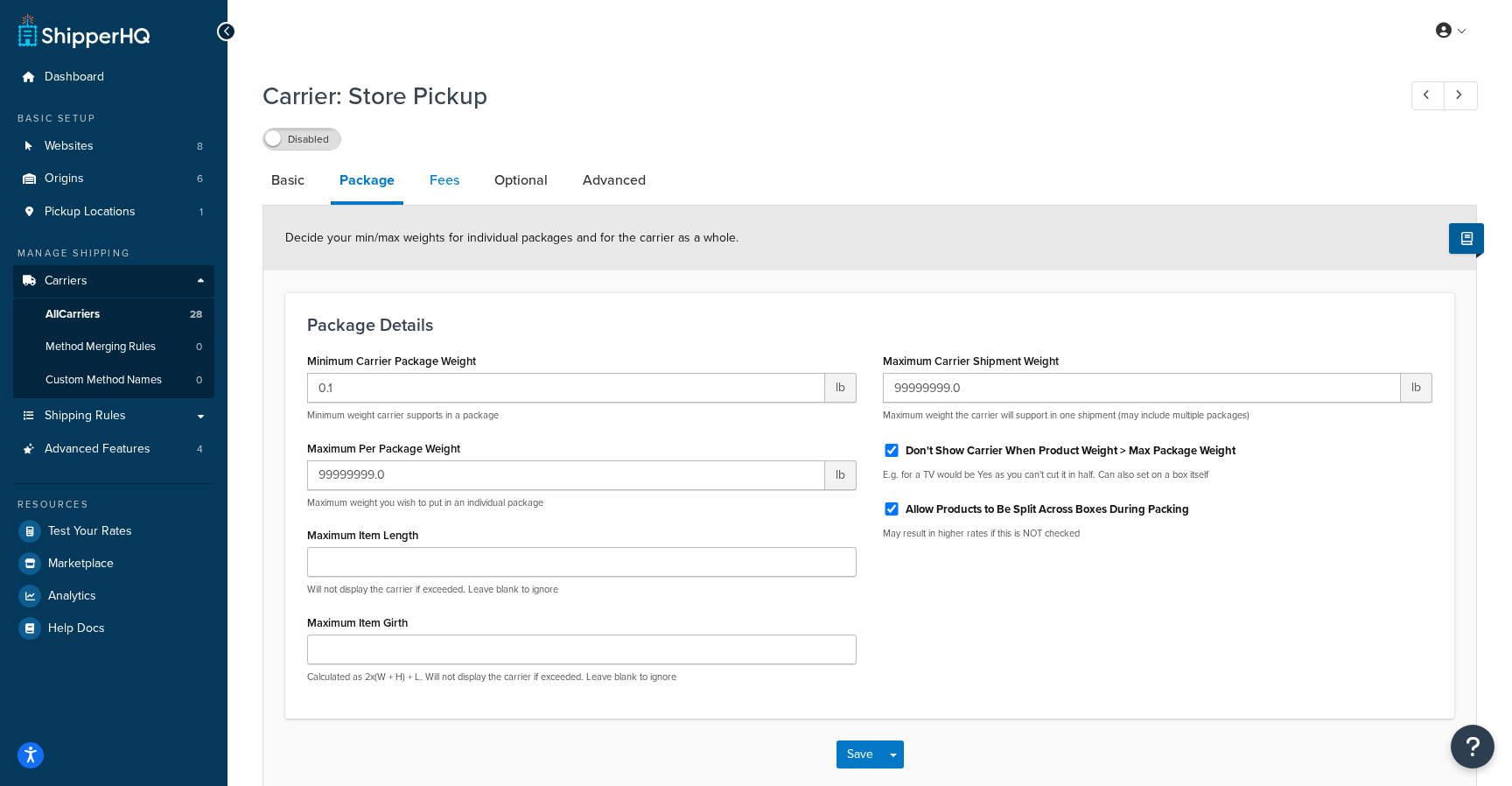
click at [436, 182] on link "Fees" at bounding box center [445, 181] width 47 height 42
select select "AFTER"
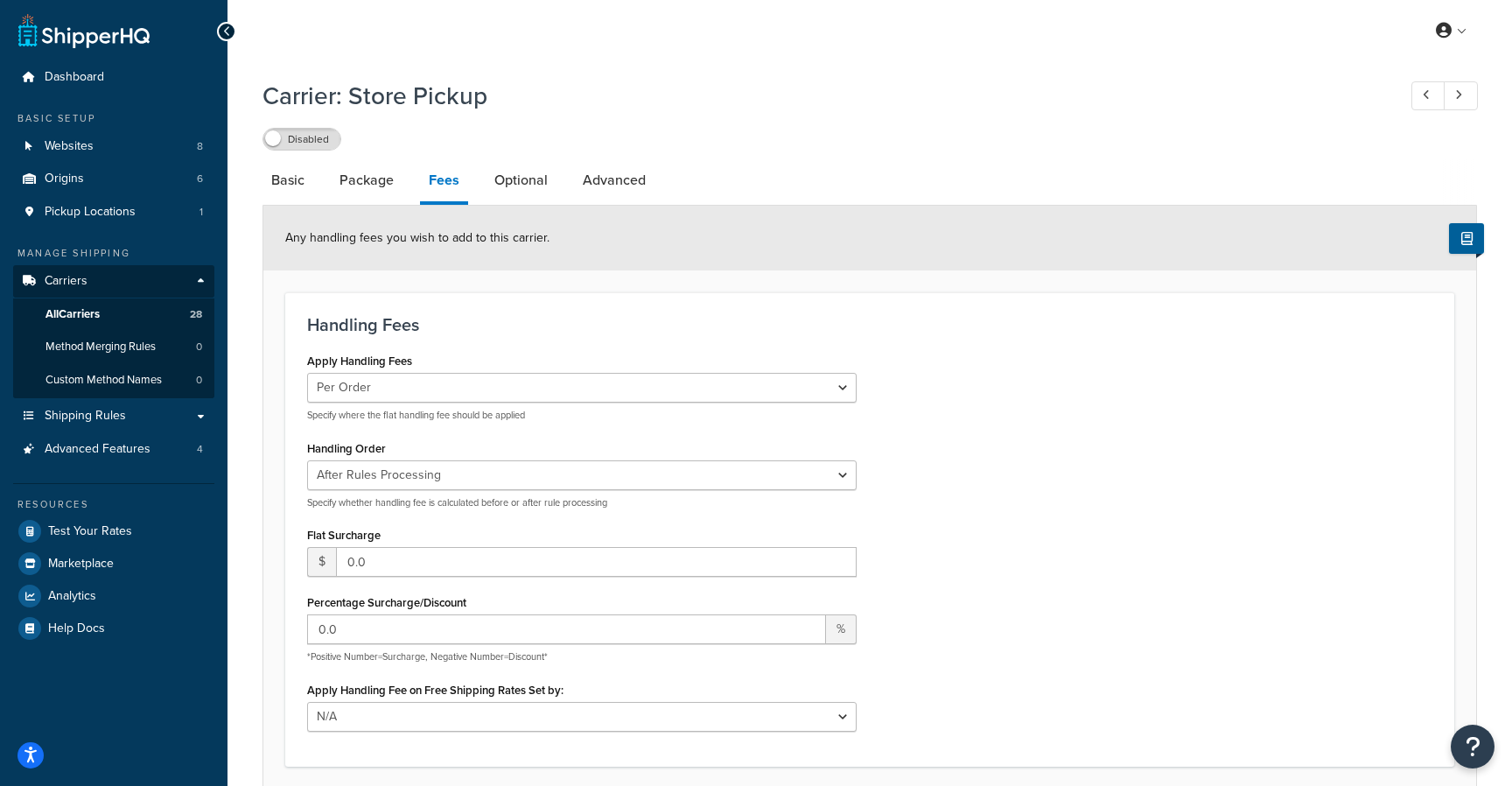
click at [1045, 271] on div "Any handling fees you wish to add to this carrier." at bounding box center [869, 238] width 1212 height 65
